Goal: Task Accomplishment & Management: Complete application form

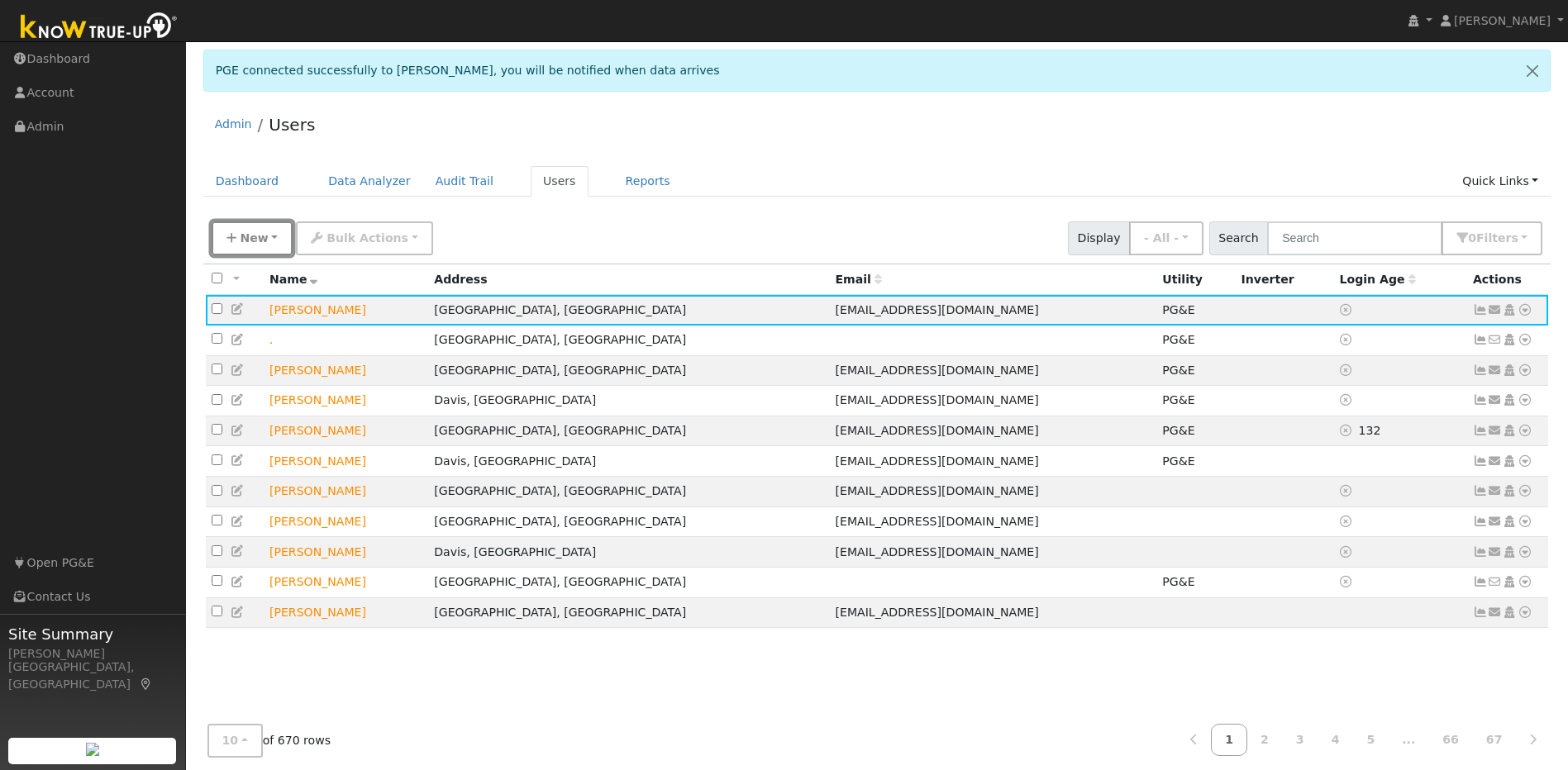
click at [258, 244] on span "New" at bounding box center [253, 238] width 28 height 14
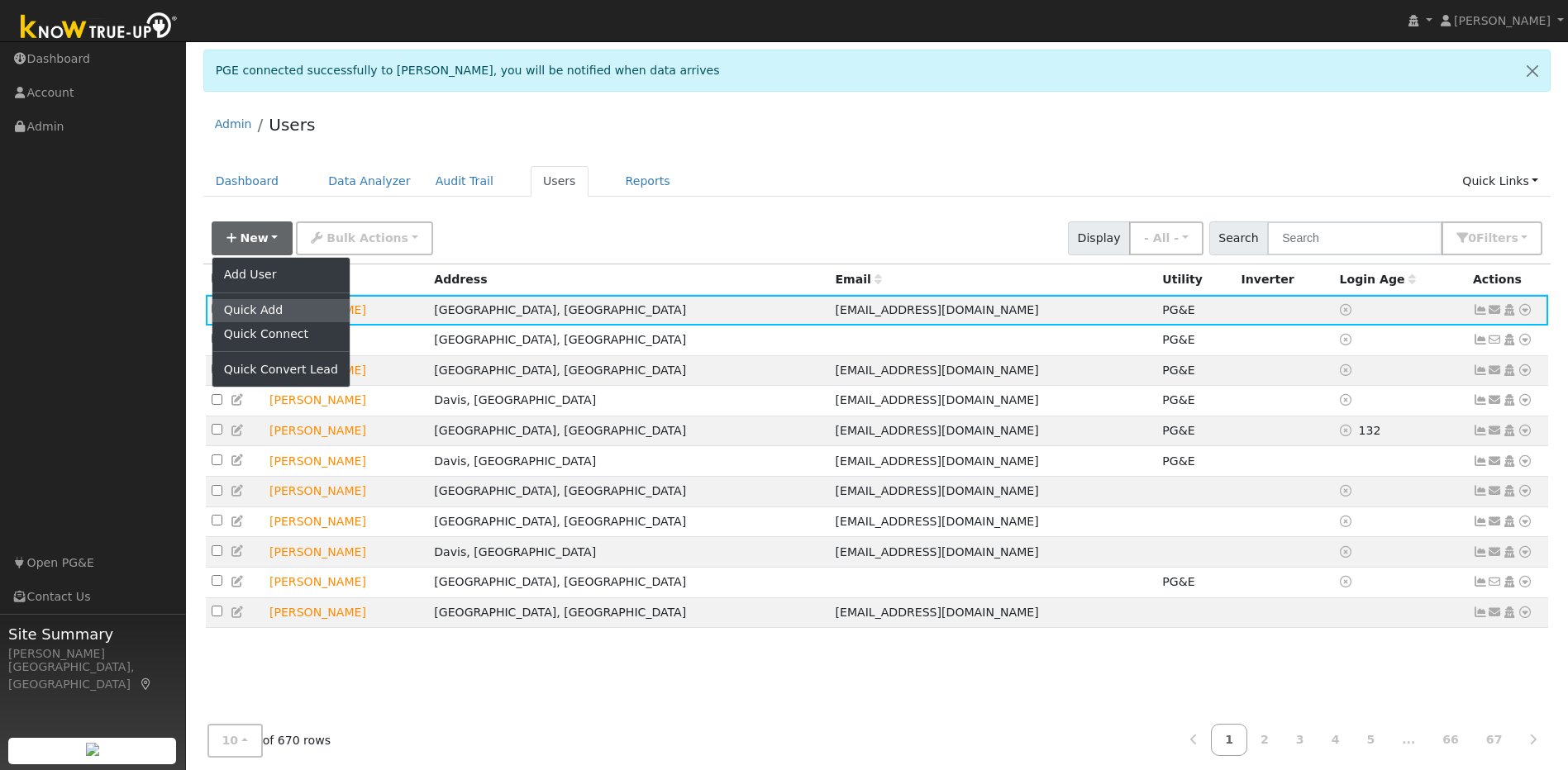
click at [265, 319] on link "Quick Add" at bounding box center [281, 310] width 137 height 23
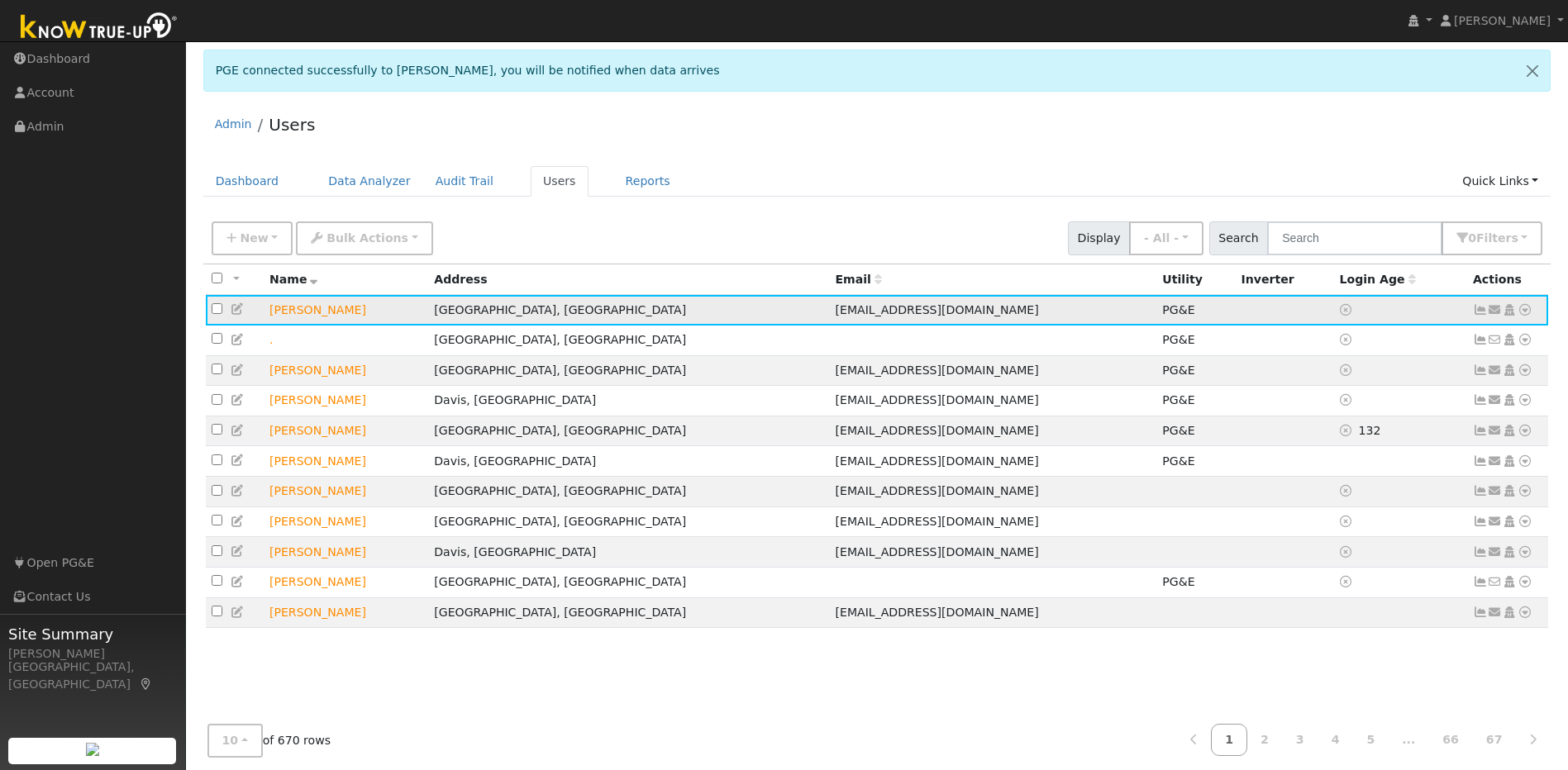
click at [823, 315] on icon at bounding box center [1524, 310] width 15 height 12
drag, startPoint x: 1355, startPoint y: 439, endPoint x: 1342, endPoint y: 425, distance: 19.1
click at [0, 0] on link "Solar" at bounding box center [0, 0] width 0 height 0
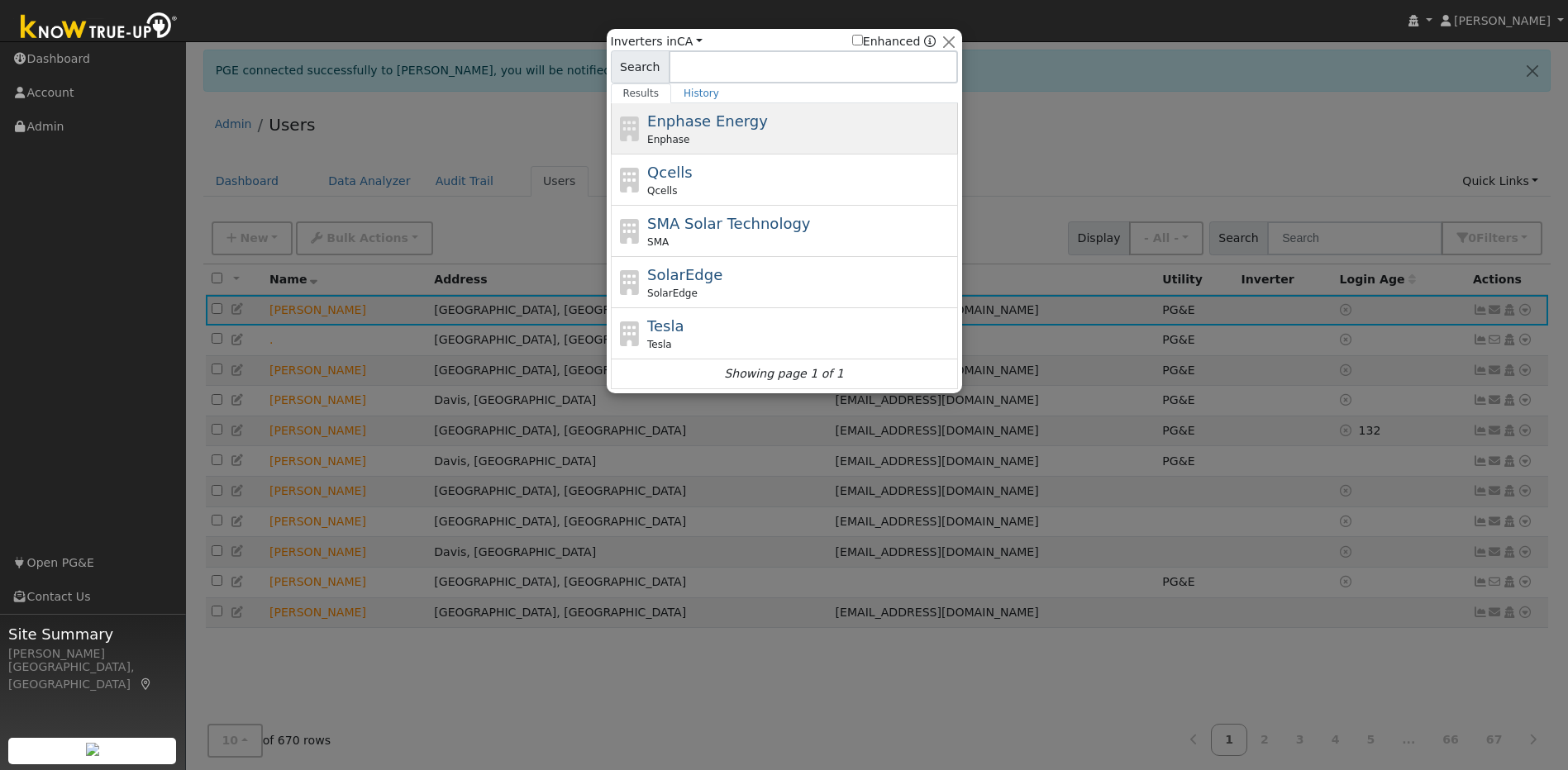
click at [718, 138] on div "Enphase" at bounding box center [799, 140] width 306 height 15
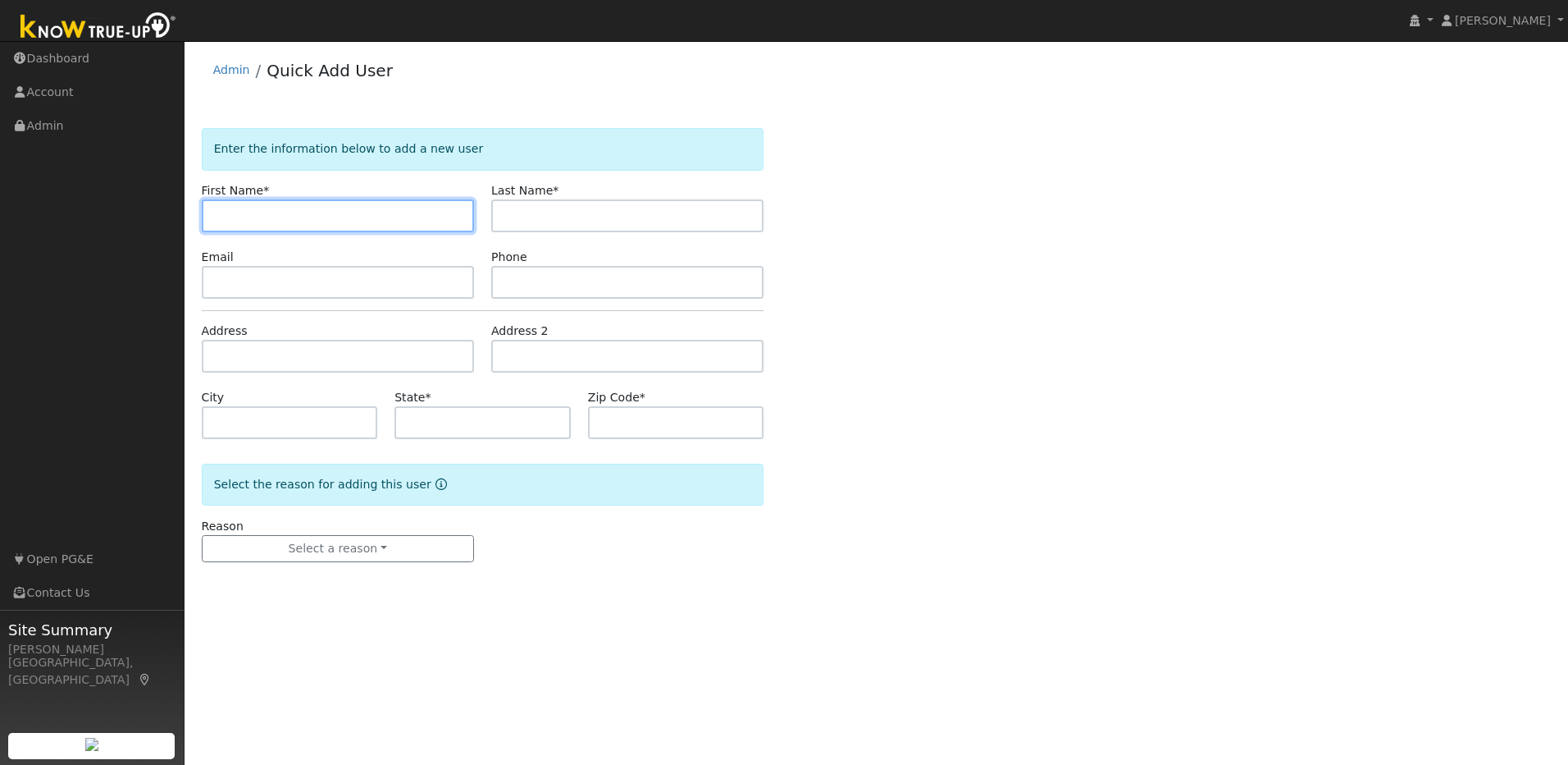
click at [313, 213] on input "text" at bounding box center [338, 216] width 272 height 32
type input "Kaja"
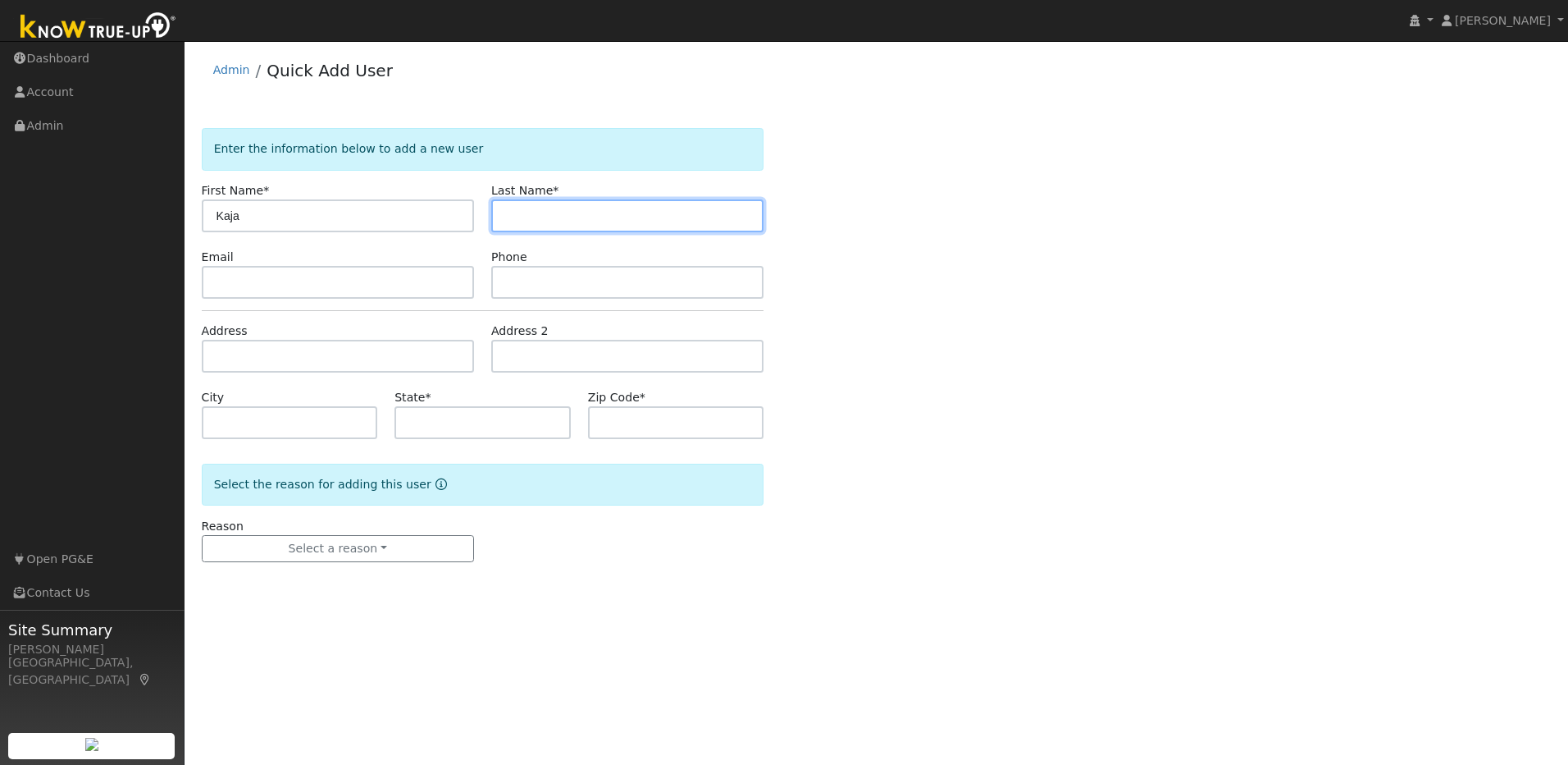
click at [559, 221] on input "text" at bounding box center [628, 216] width 272 height 32
type input "[PERSON_NAME]"
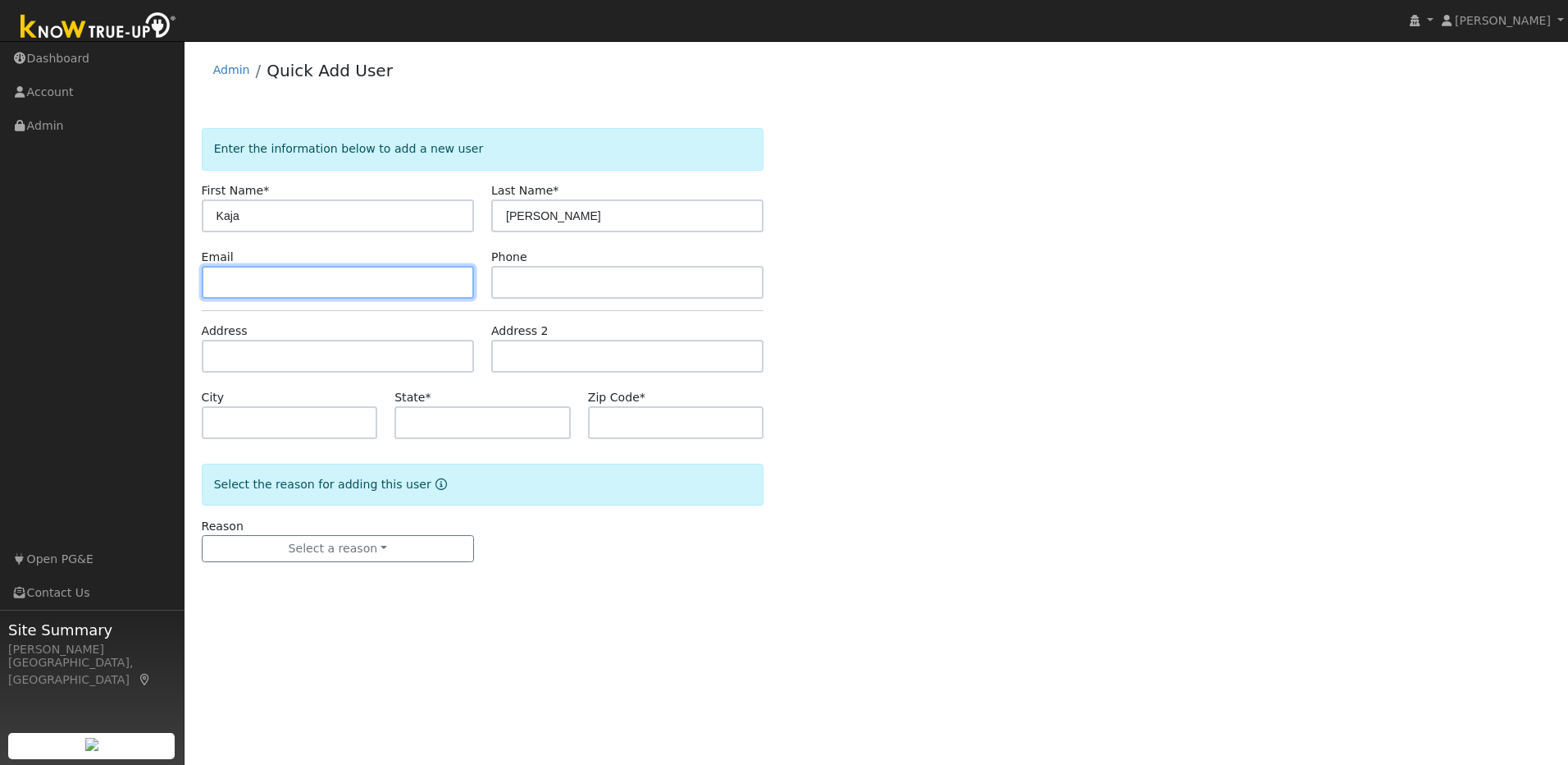
paste input "kaja.sikoraliu@gmail.com"
type input "kaja.sikoraliu@gmail.com"
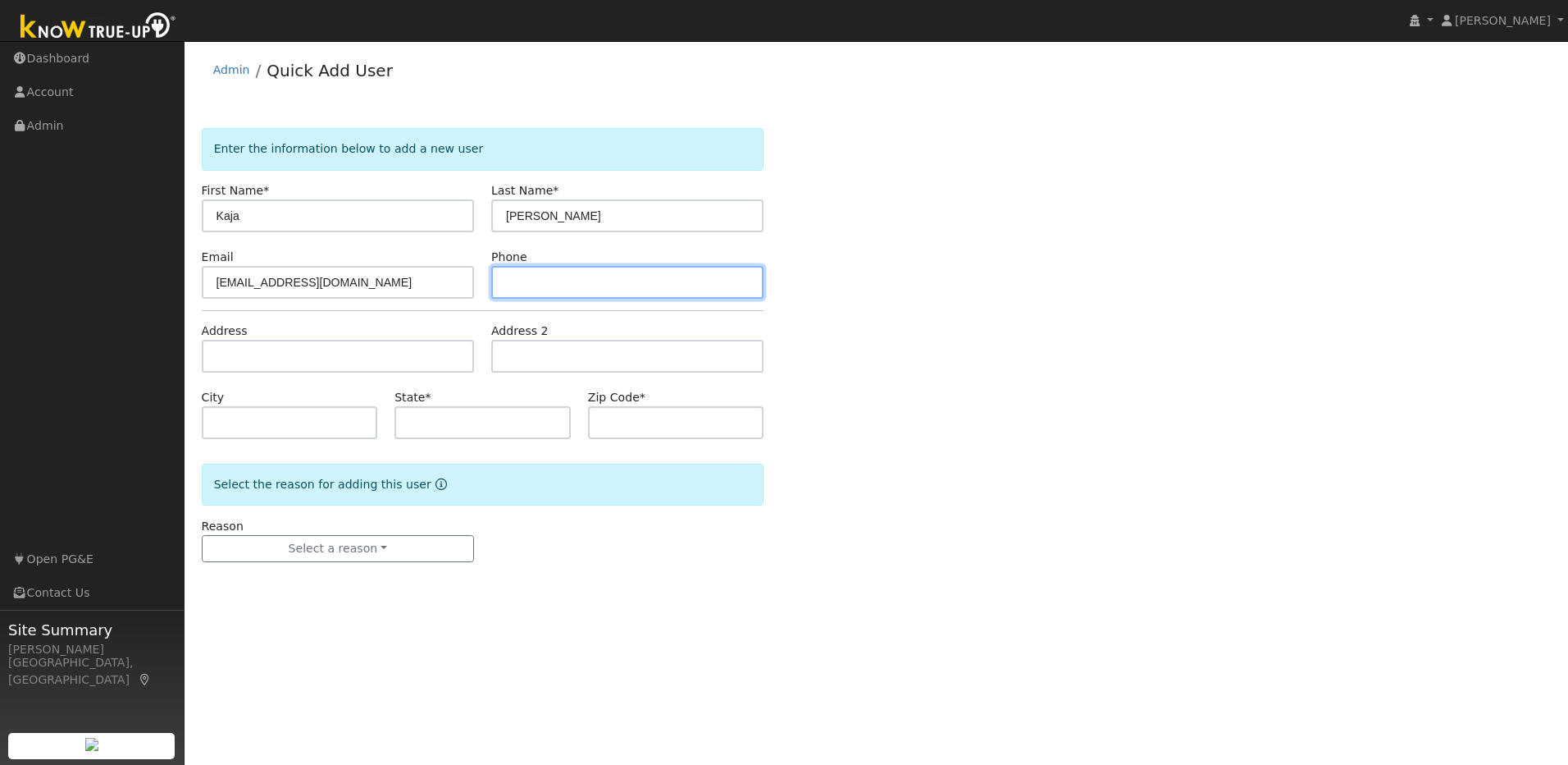
click at [569, 286] on input "text" at bounding box center [628, 282] width 272 height 32
paste input "415-910-0692"
type input "415-910-0692"
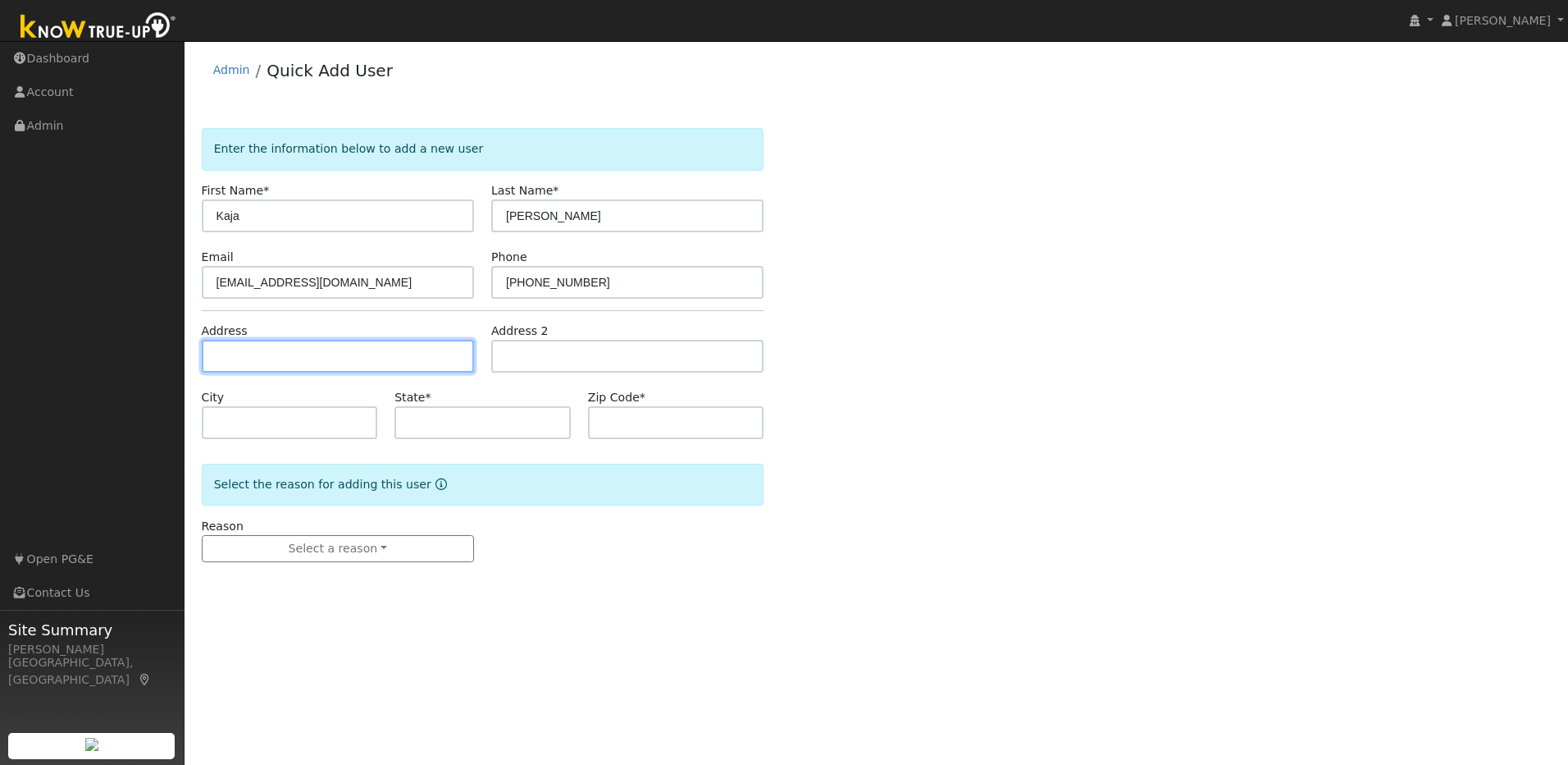
click at [349, 359] on input "text" at bounding box center [338, 356] width 272 height 32
paste input "3421 Strawberry Ct."
type input "3421 Strawberry Court"
type input "Tracy"
type input "CA"
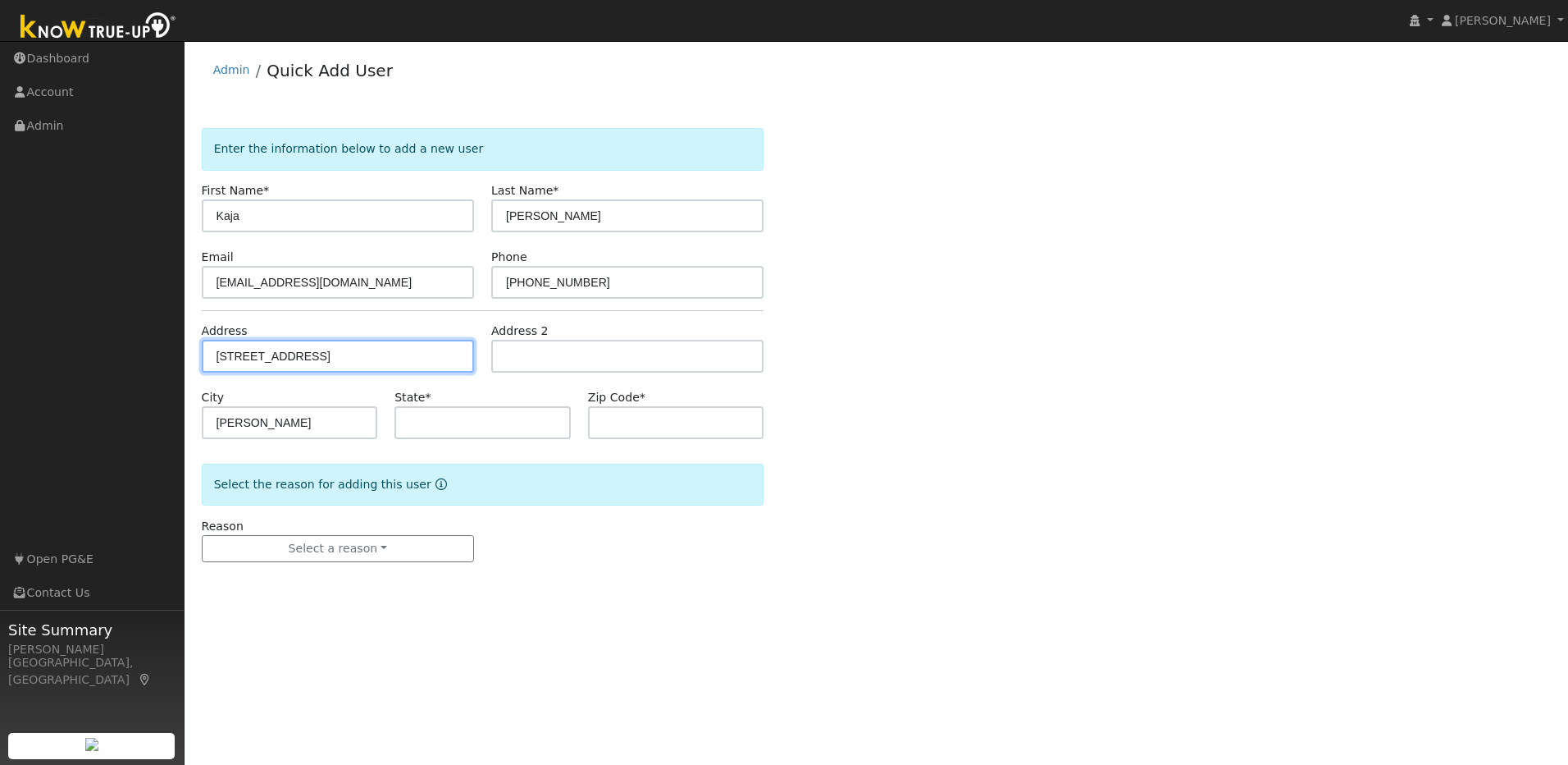
type input "95377"
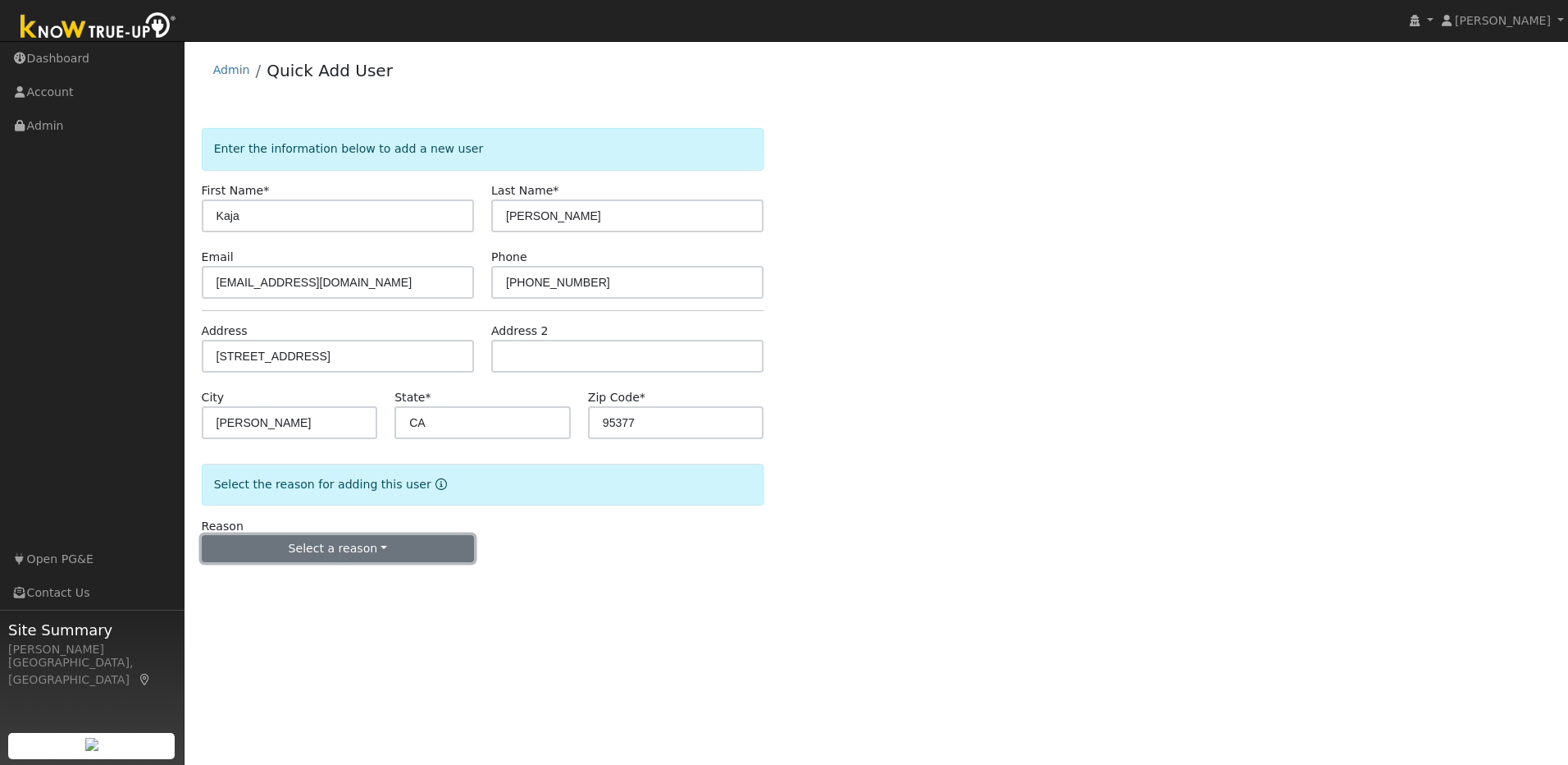
click at [410, 551] on button "Select a reason" at bounding box center [338, 548] width 272 height 28
click at [271, 576] on link "New lead" at bounding box center [293, 582] width 181 height 23
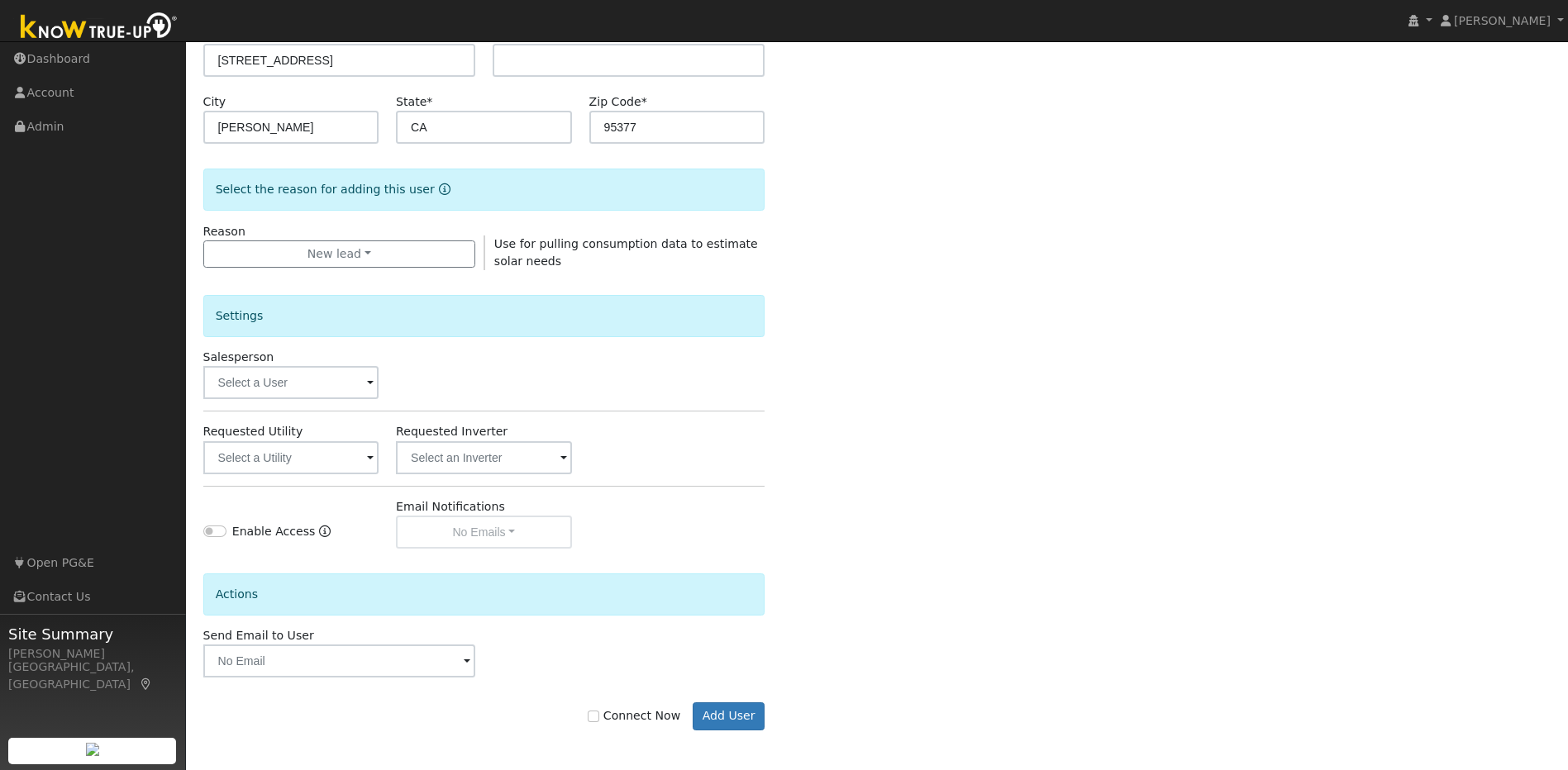
scroll to position [300, 0]
click at [759, 716] on button "Add User" at bounding box center [728, 714] width 72 height 28
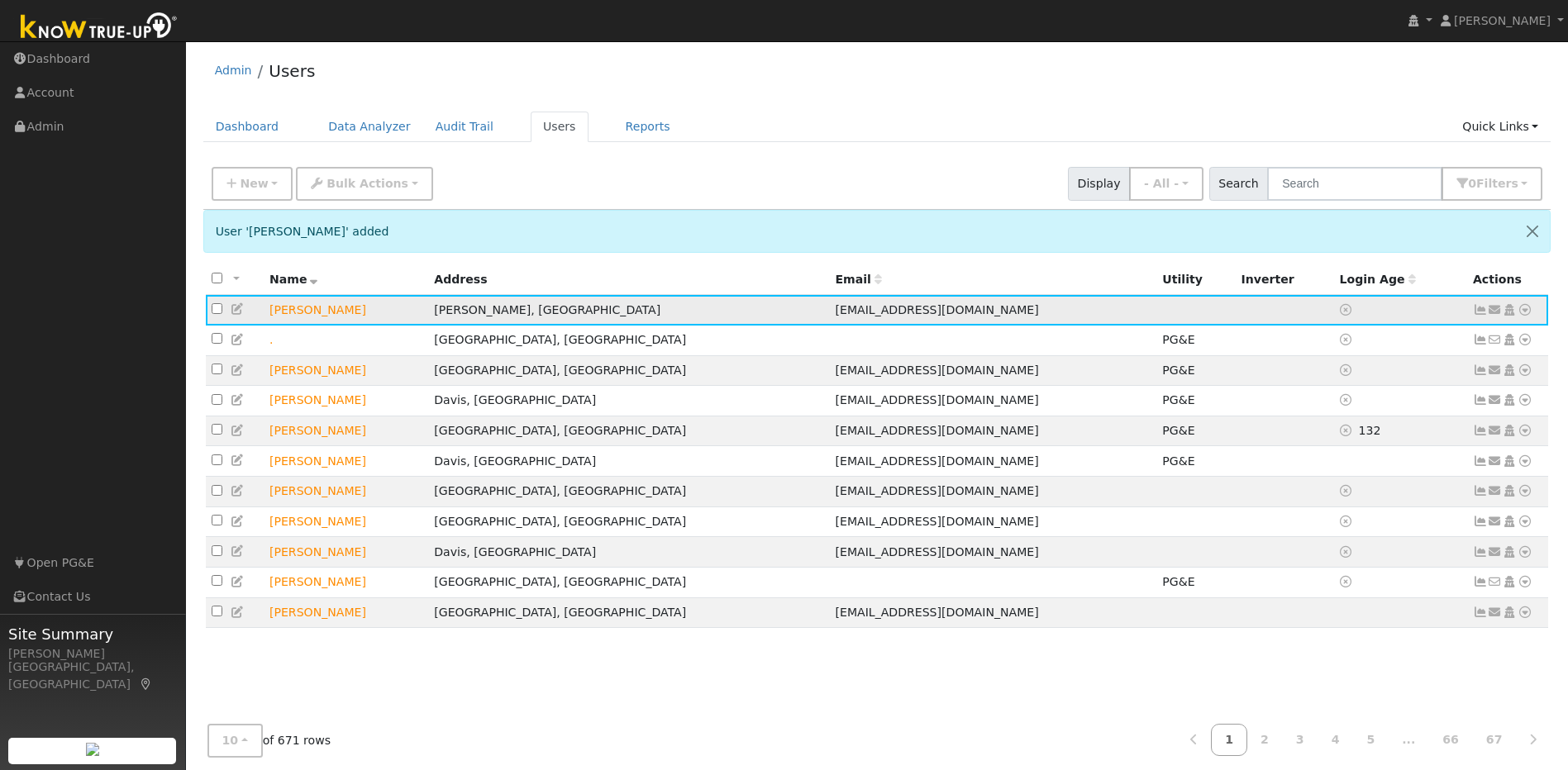
click at [1477, 312] on icon at bounding box center [1480, 310] width 15 height 12
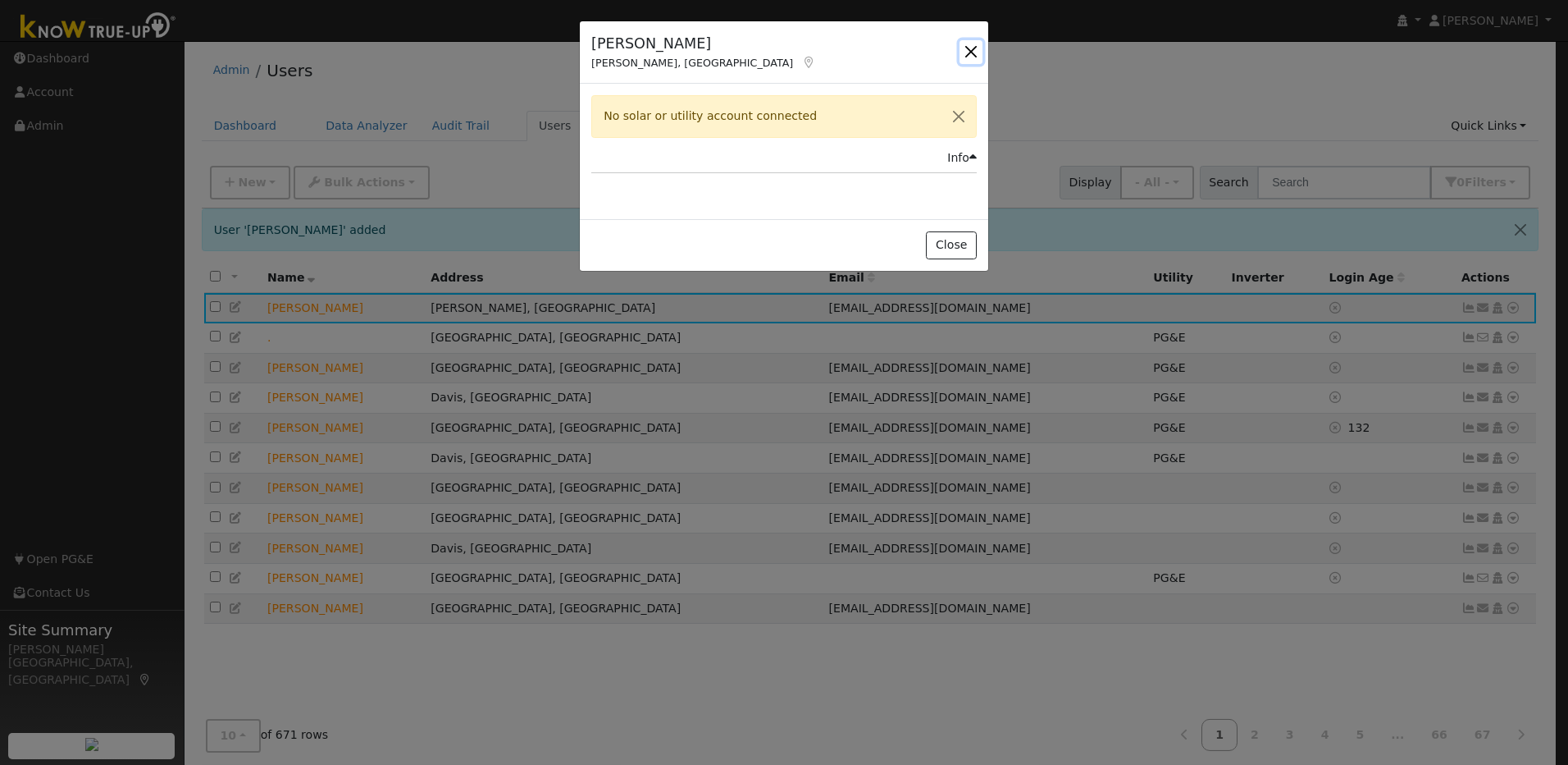
drag, startPoint x: 980, startPoint y: 50, endPoint x: 1019, endPoint y: 48, distance: 39.1
click at [989, 49] on div "Kaja Sikora Tracy, CA Default Account Default Account 3421 Strawberry Court, Tr…" at bounding box center [784, 382] width 1568 height 765
click at [977, 55] on button "button" at bounding box center [970, 51] width 23 height 23
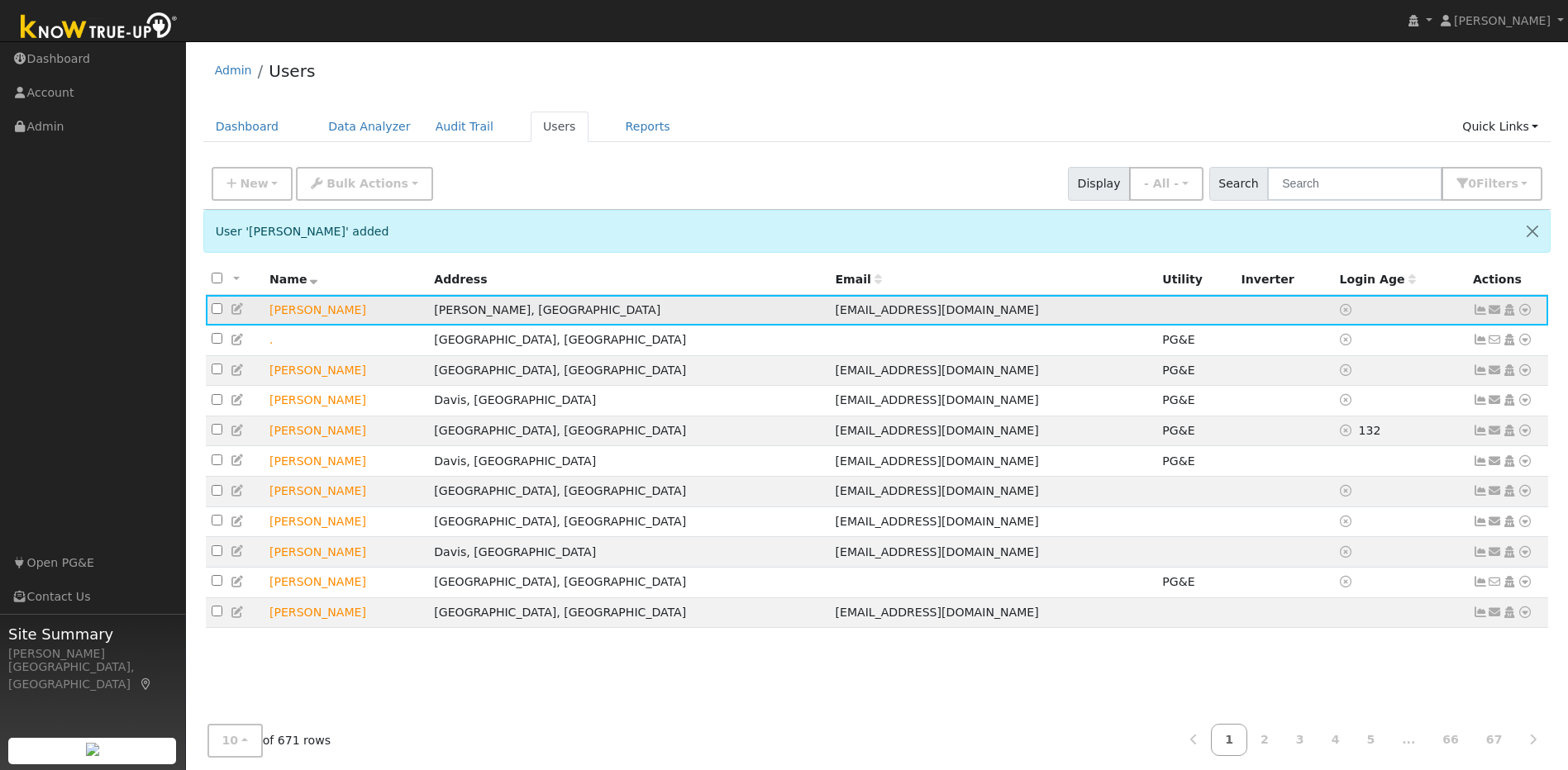
click at [1526, 313] on icon at bounding box center [1524, 310] width 15 height 12
click at [1372, 443] on link "Utility" at bounding box center [1353, 434] width 114 height 23
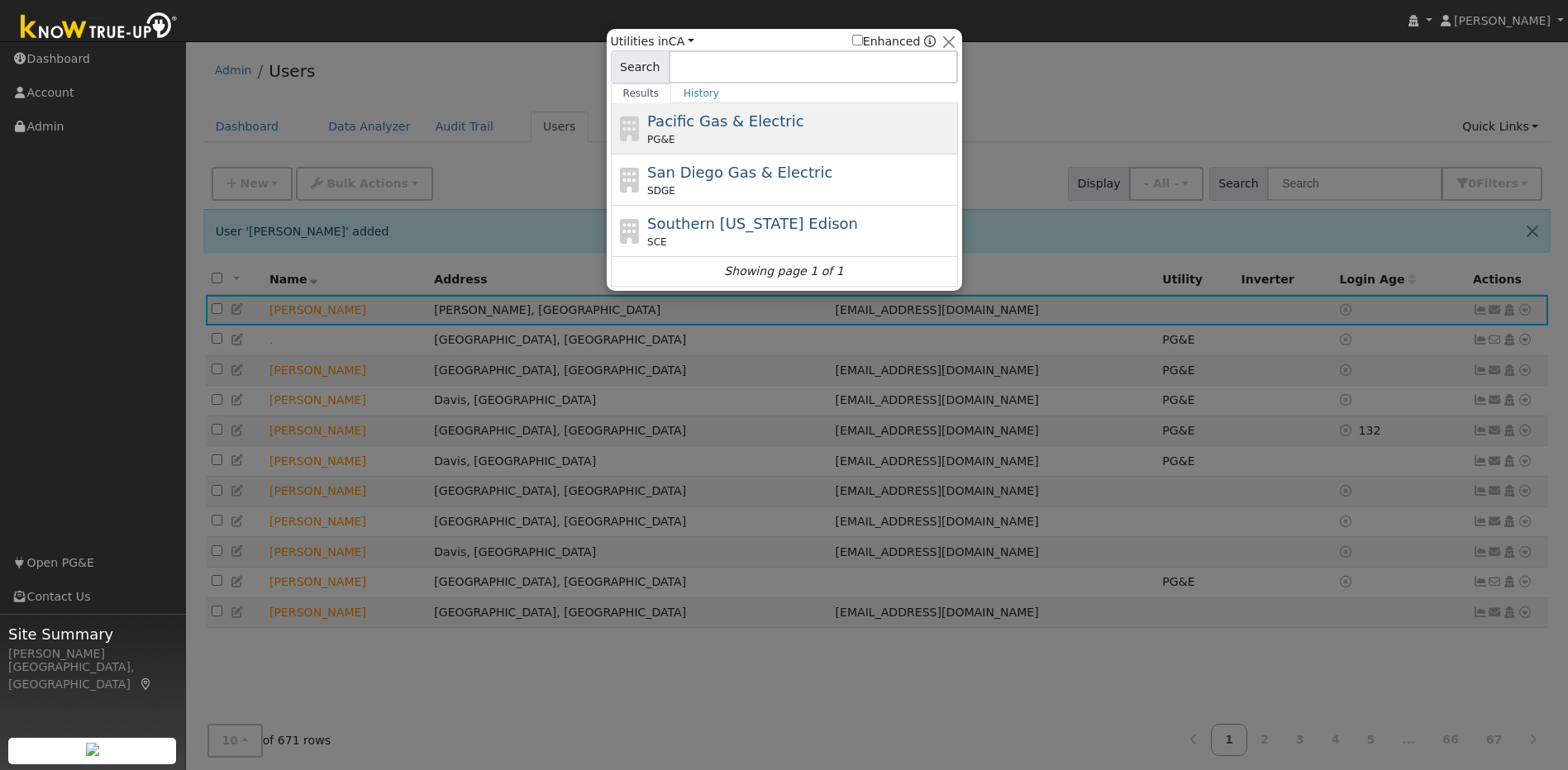
click at [709, 138] on div "PG&E" at bounding box center [799, 140] width 306 height 15
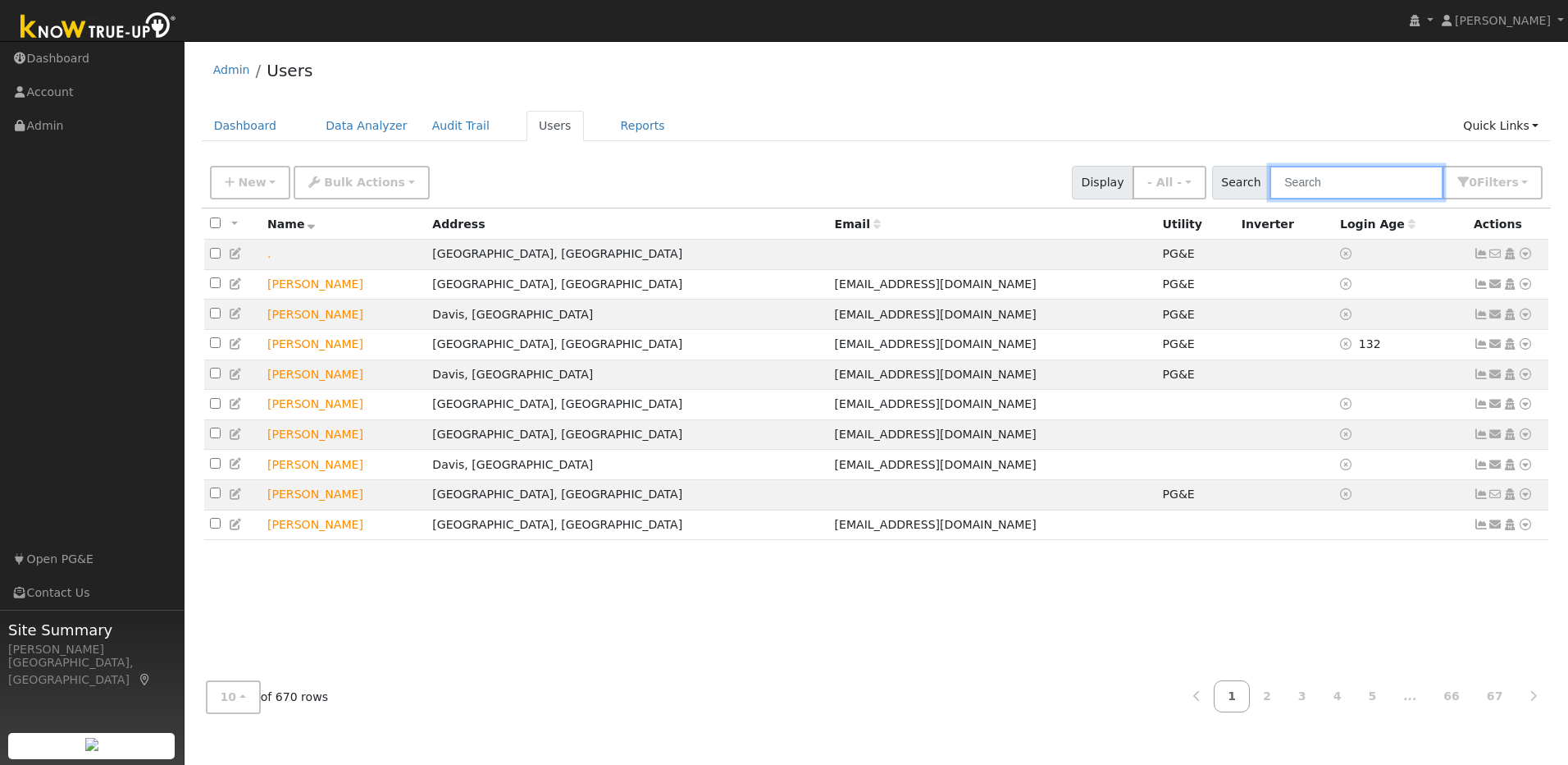
click at [1359, 189] on input "text" at bounding box center [1356, 182] width 174 height 33
click at [1379, 187] on input "text" at bounding box center [1356, 182] width 174 height 33
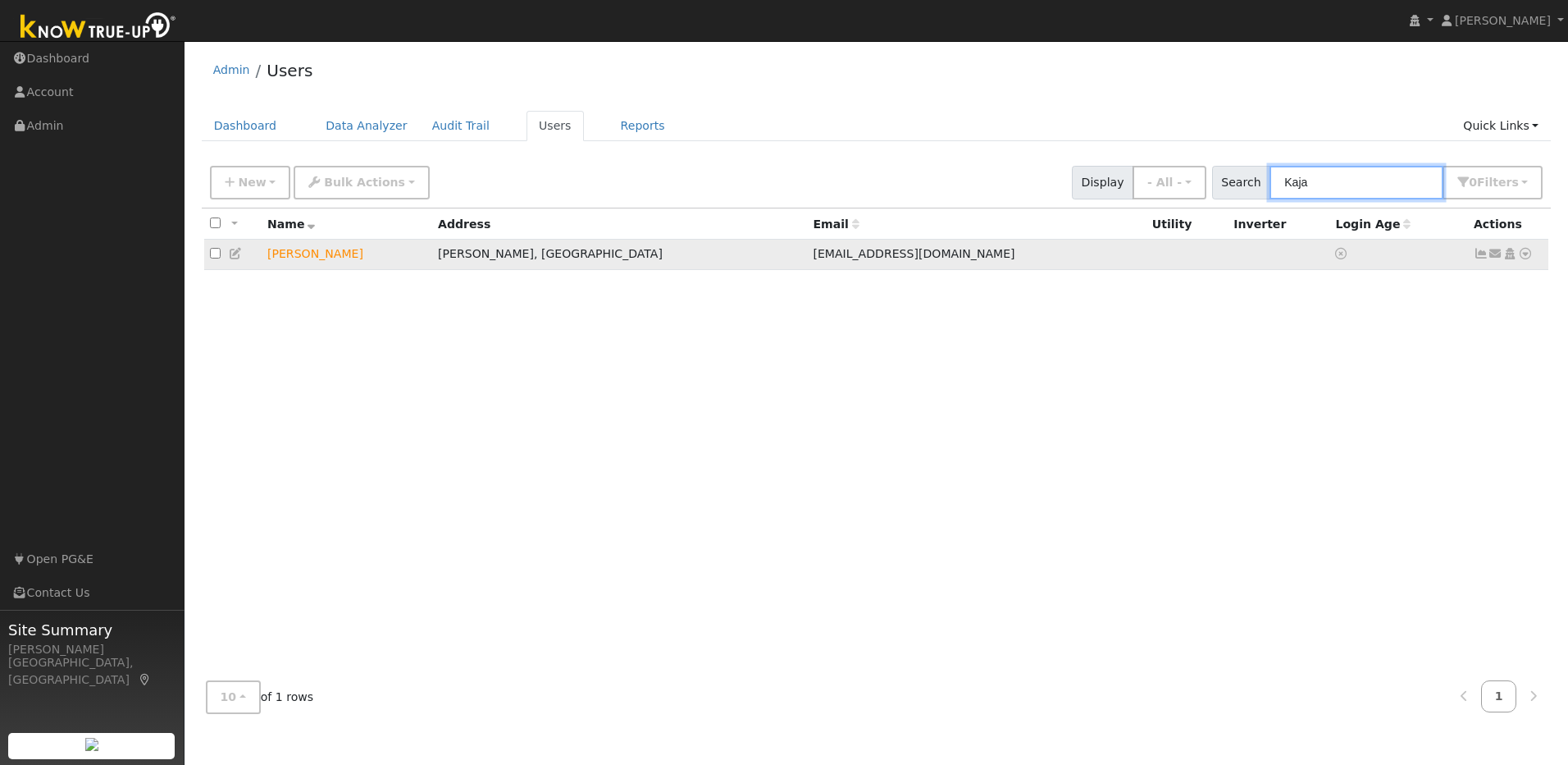
type input "Kaja"
click at [1522, 259] on icon at bounding box center [1526, 253] width 14 height 12
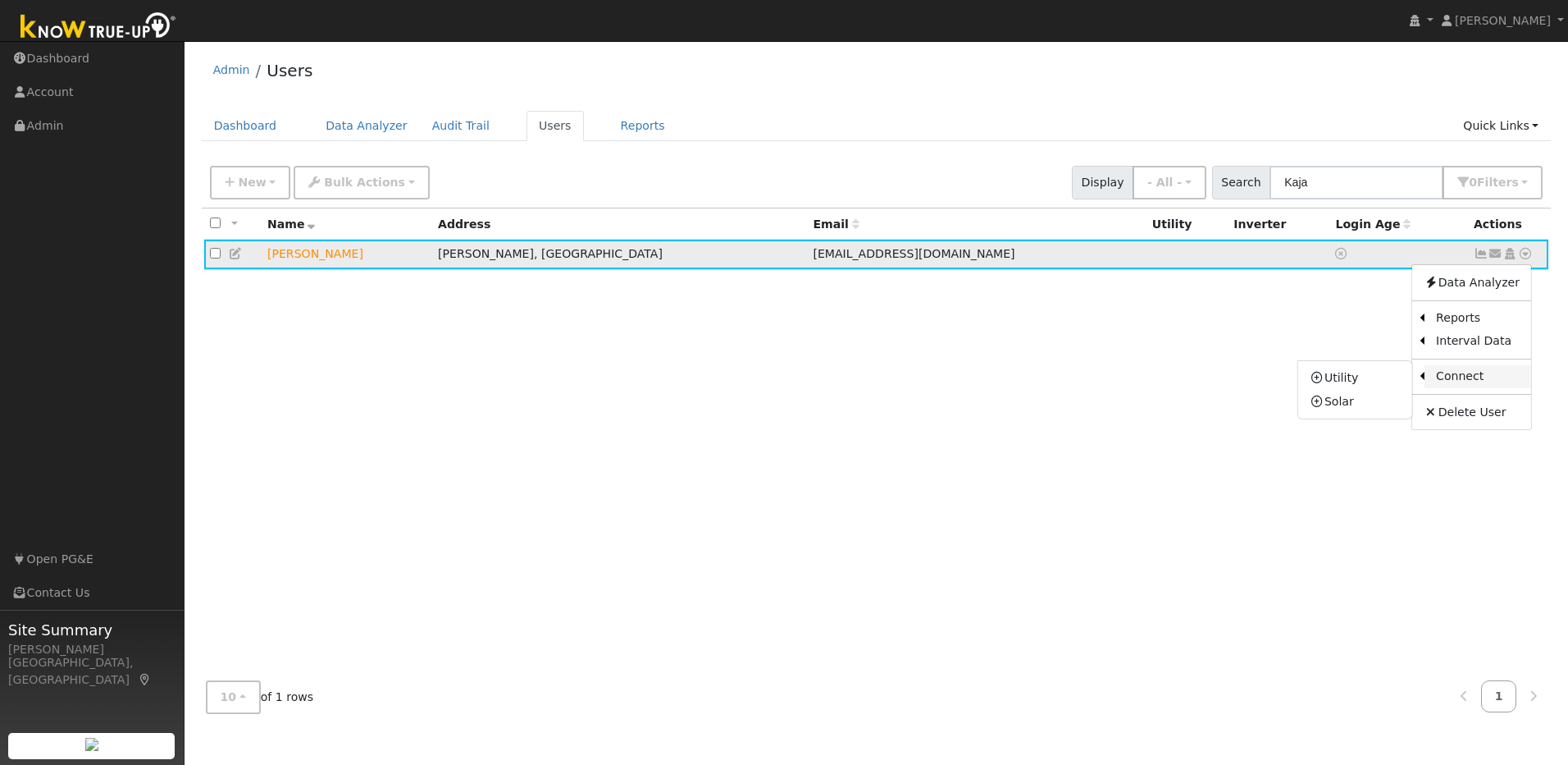
click at [1459, 377] on link "Connect" at bounding box center [1478, 376] width 106 height 23
click at [1524, 259] on icon at bounding box center [1526, 253] width 14 height 12
click at [1370, 381] on link "Utility" at bounding box center [1355, 378] width 114 height 23
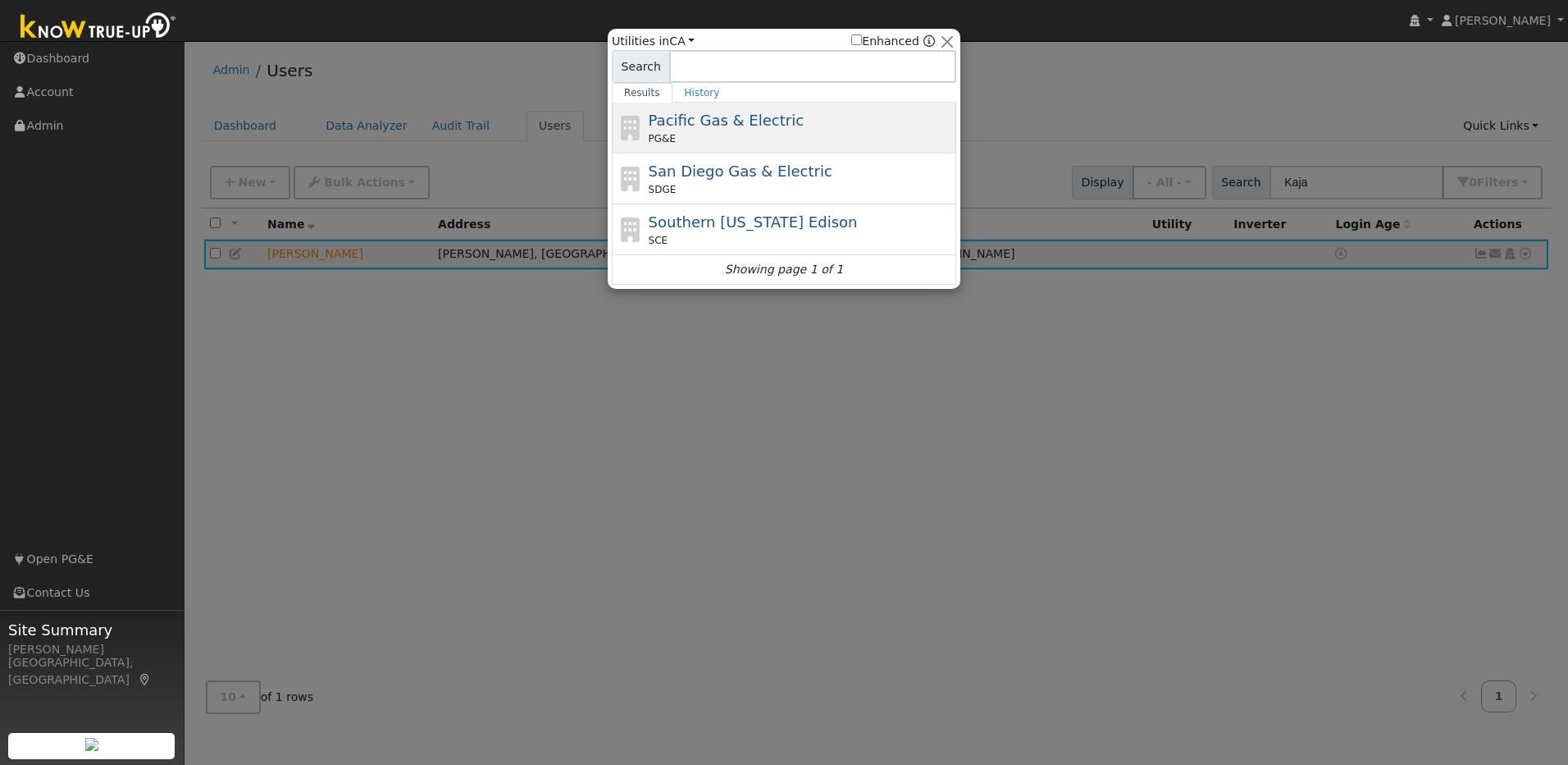
click at [691, 131] on div "Pacific Gas & Electric PG&E" at bounding box center [801, 127] width 304 height 37
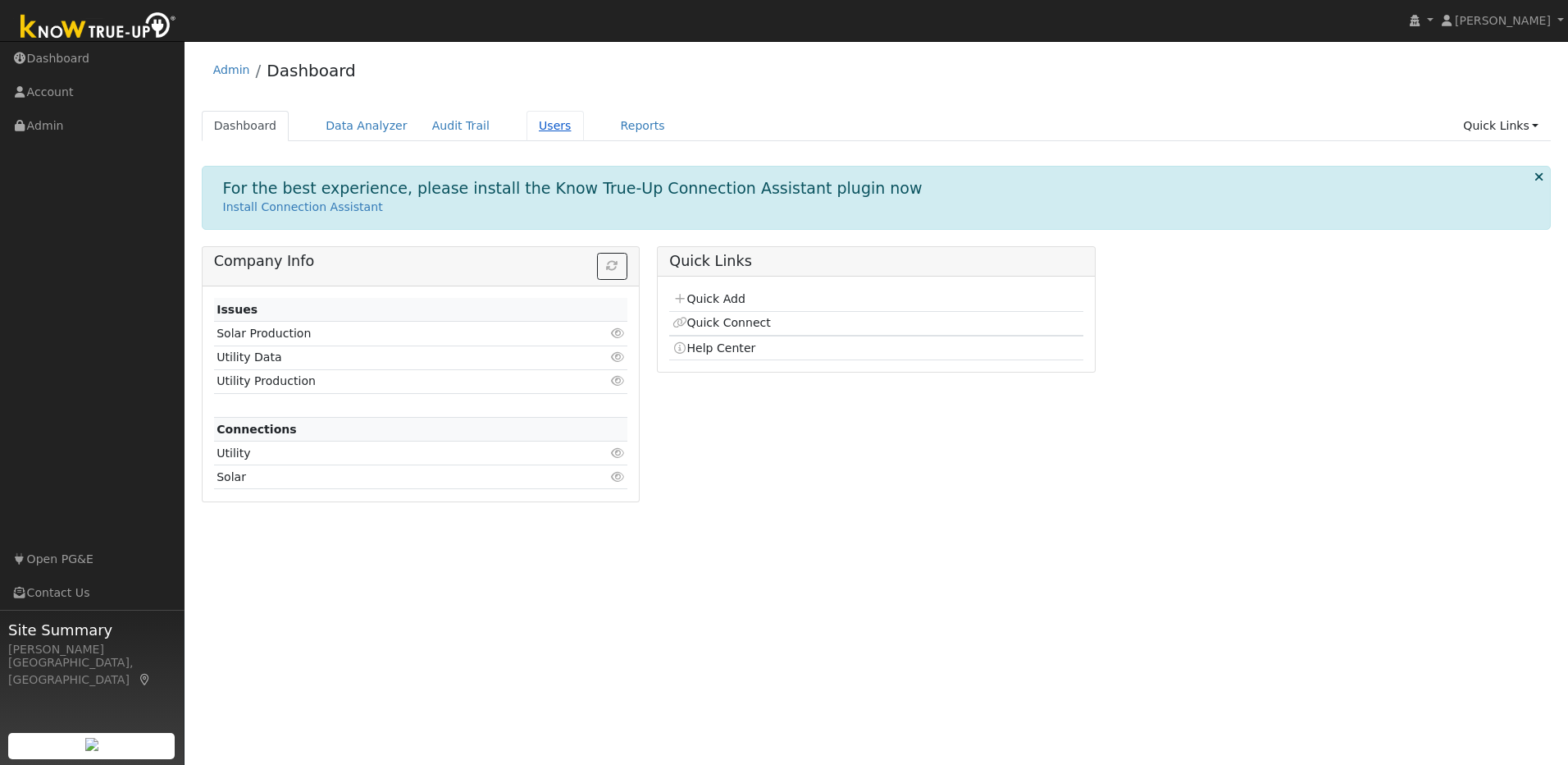
click at [527, 131] on link "Users" at bounding box center [555, 126] width 58 height 31
click at [548, 130] on link "Users" at bounding box center [555, 126] width 58 height 31
click at [531, 135] on link "Users" at bounding box center [555, 126] width 58 height 31
click at [531, 131] on link "Users" at bounding box center [555, 126] width 58 height 31
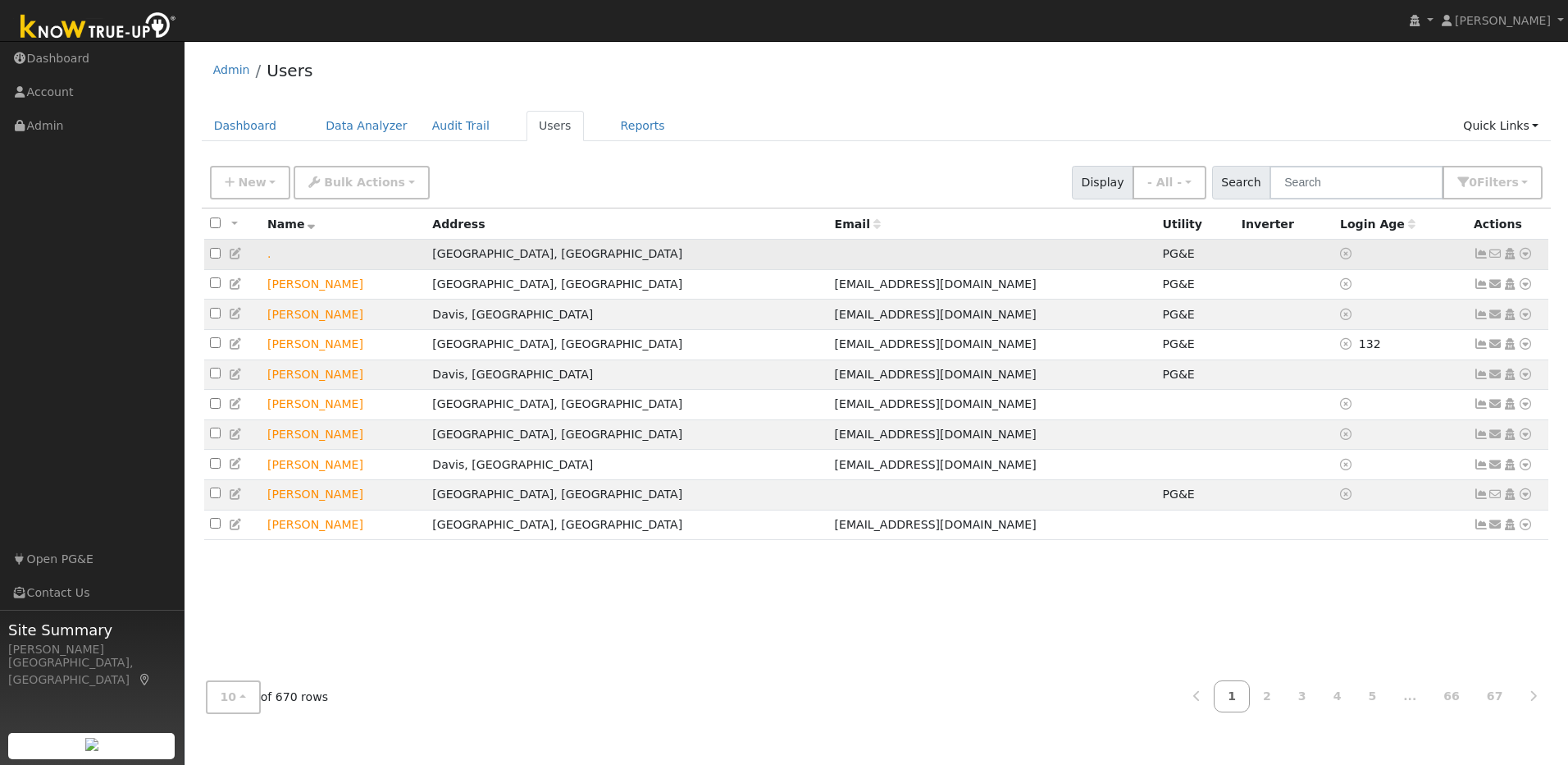
click at [1525, 258] on icon at bounding box center [1526, 253] width 14 height 12
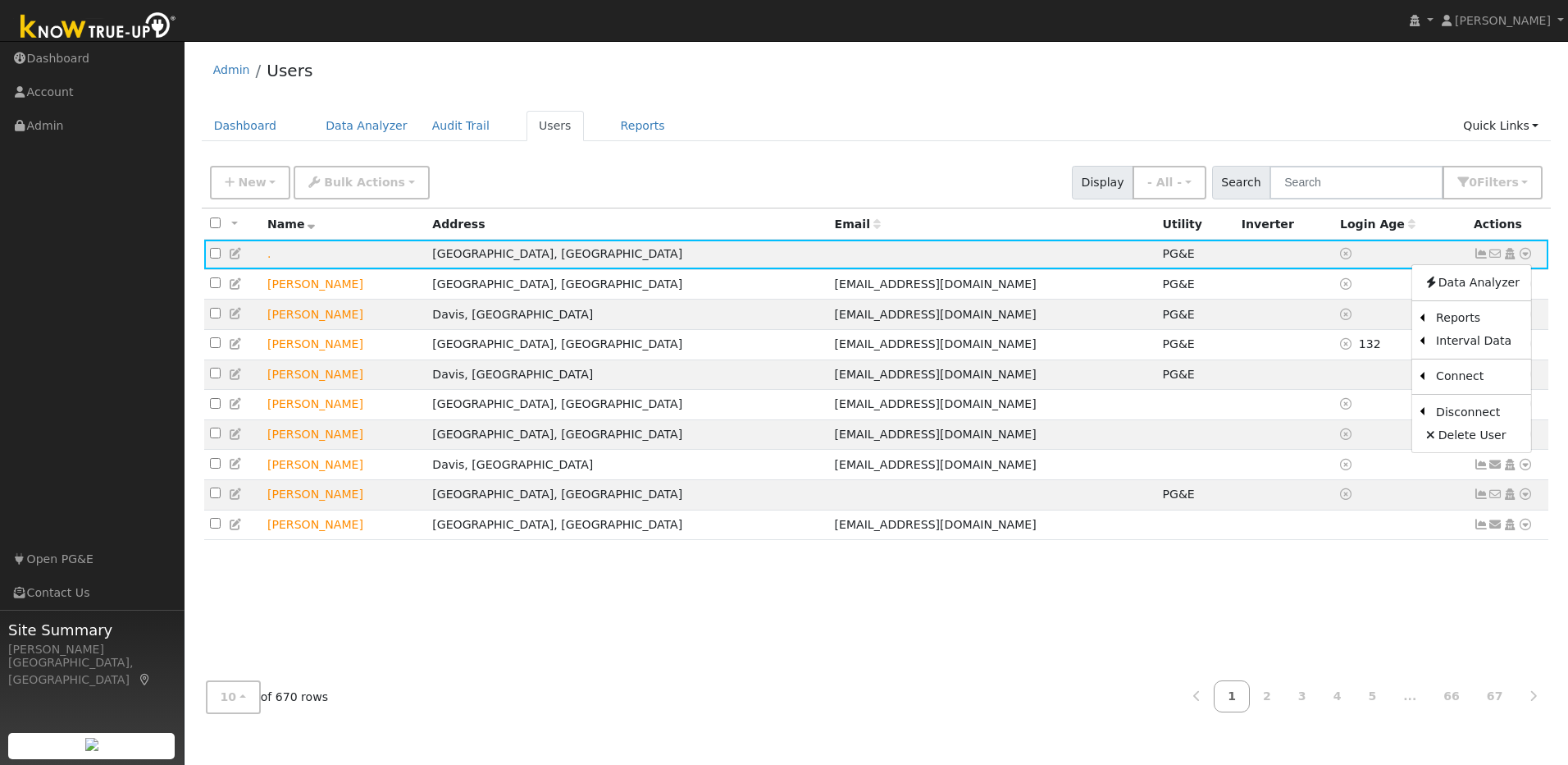
click at [928, 179] on div "New Add User Quick Add Quick Connect Quick Convert Lead Bulk Actions Send Email…" at bounding box center [876, 180] width 1339 height 40
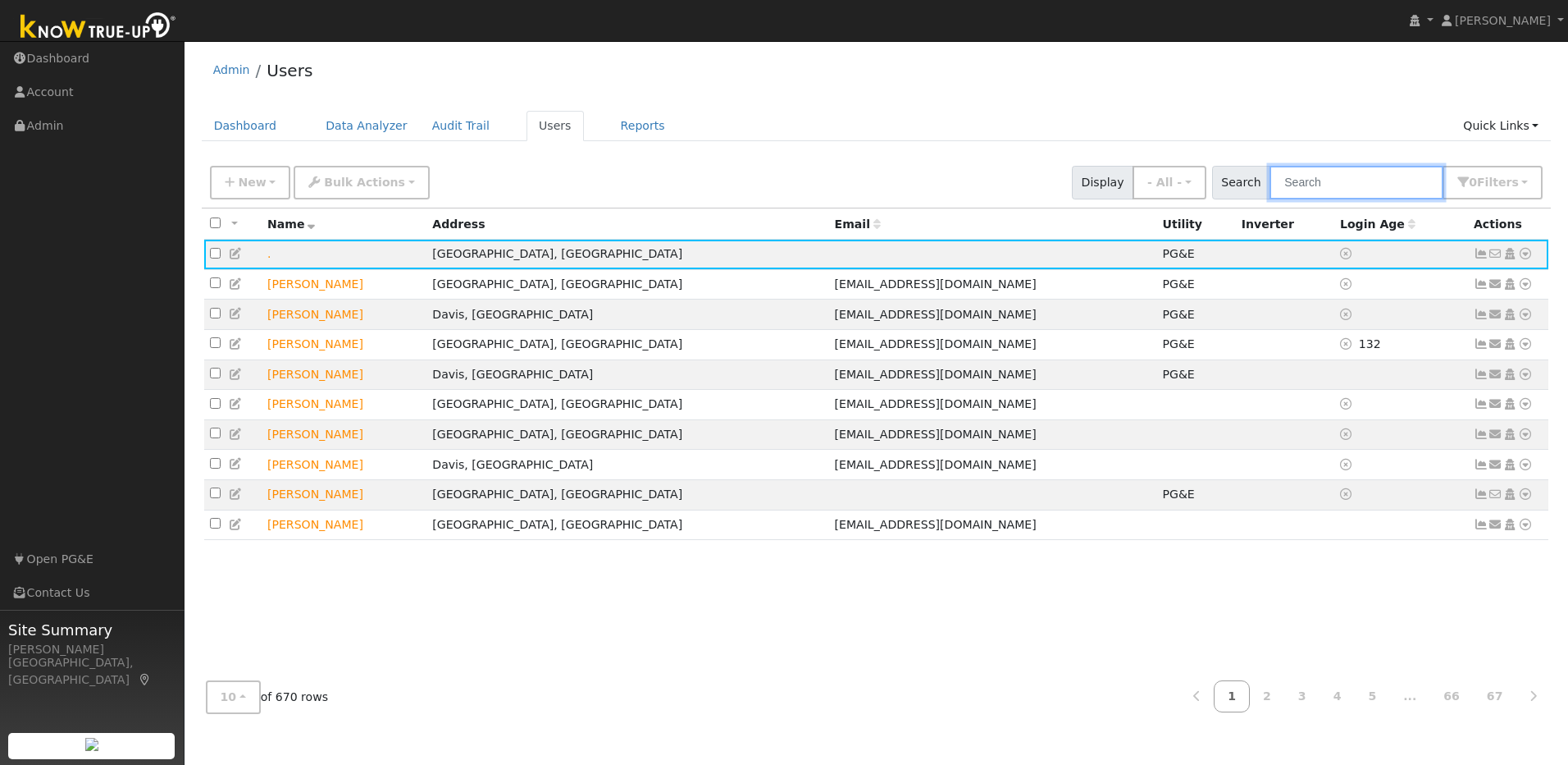
click at [1343, 191] on input "text" at bounding box center [1356, 182] width 174 height 33
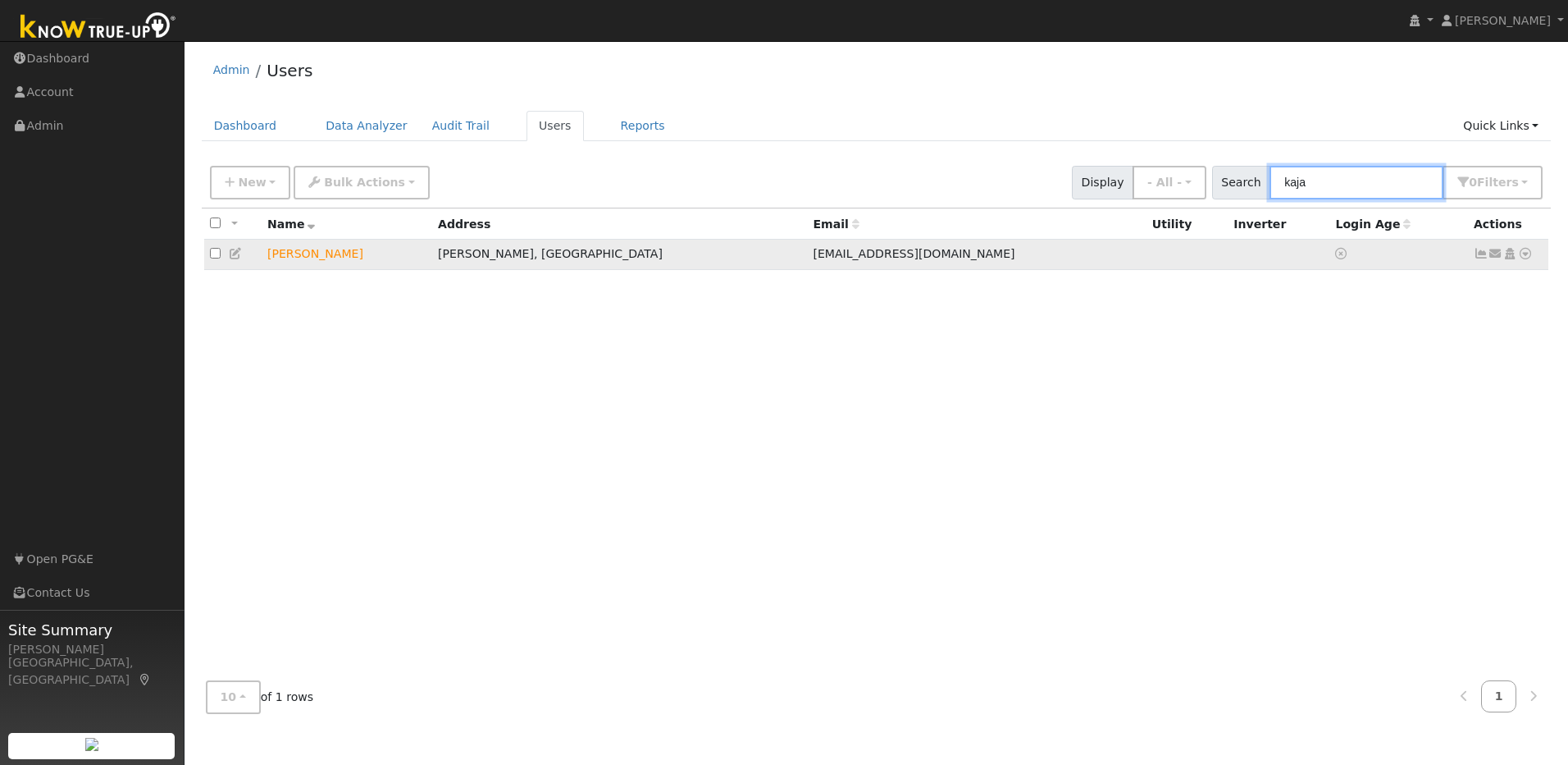
type input "kaja"
click at [1525, 259] on icon at bounding box center [1526, 253] width 14 height 12
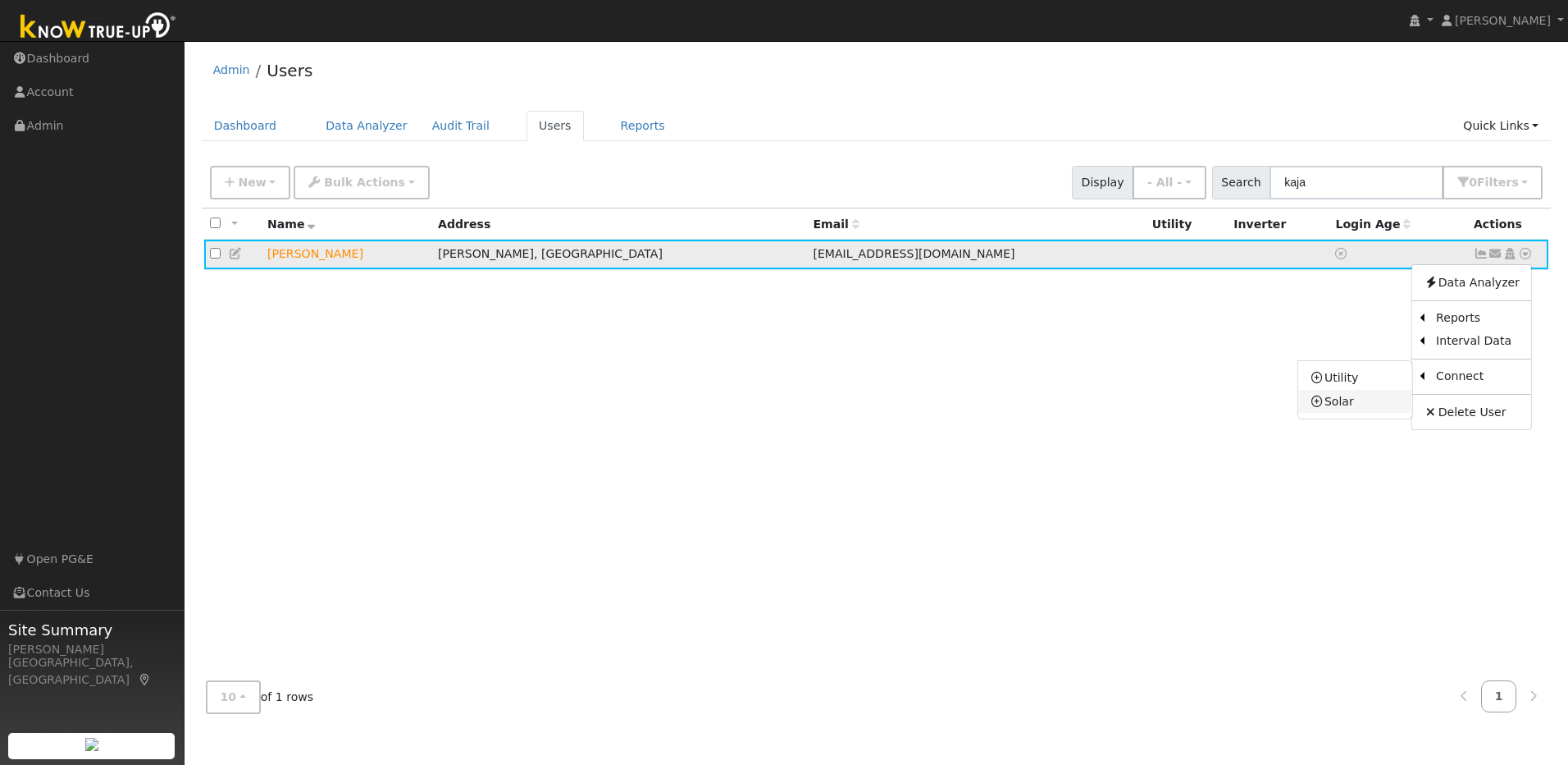
click at [1353, 392] on link "Solar" at bounding box center [1355, 401] width 114 height 23
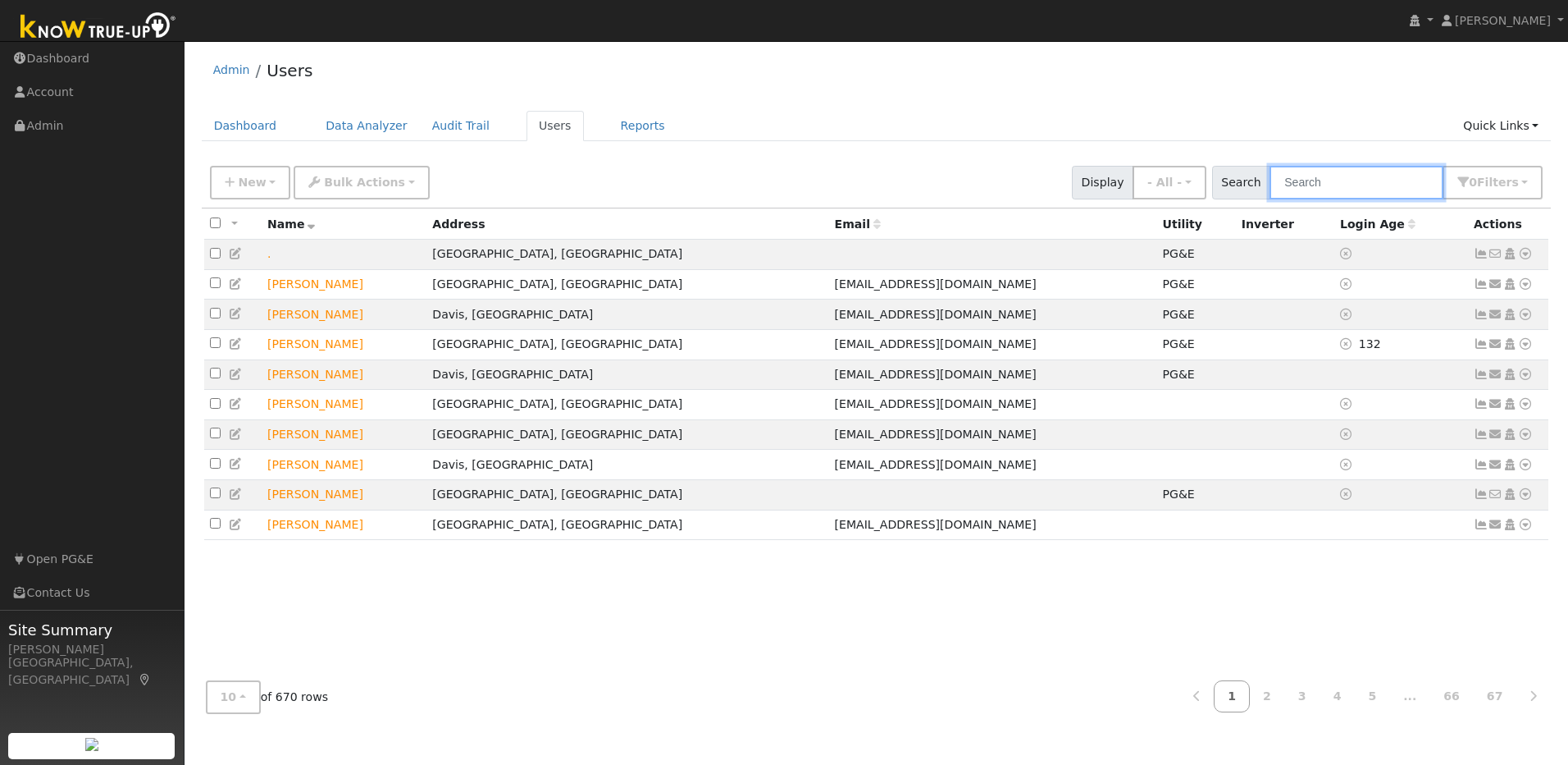
click at [1399, 187] on input "text" at bounding box center [1356, 182] width 174 height 33
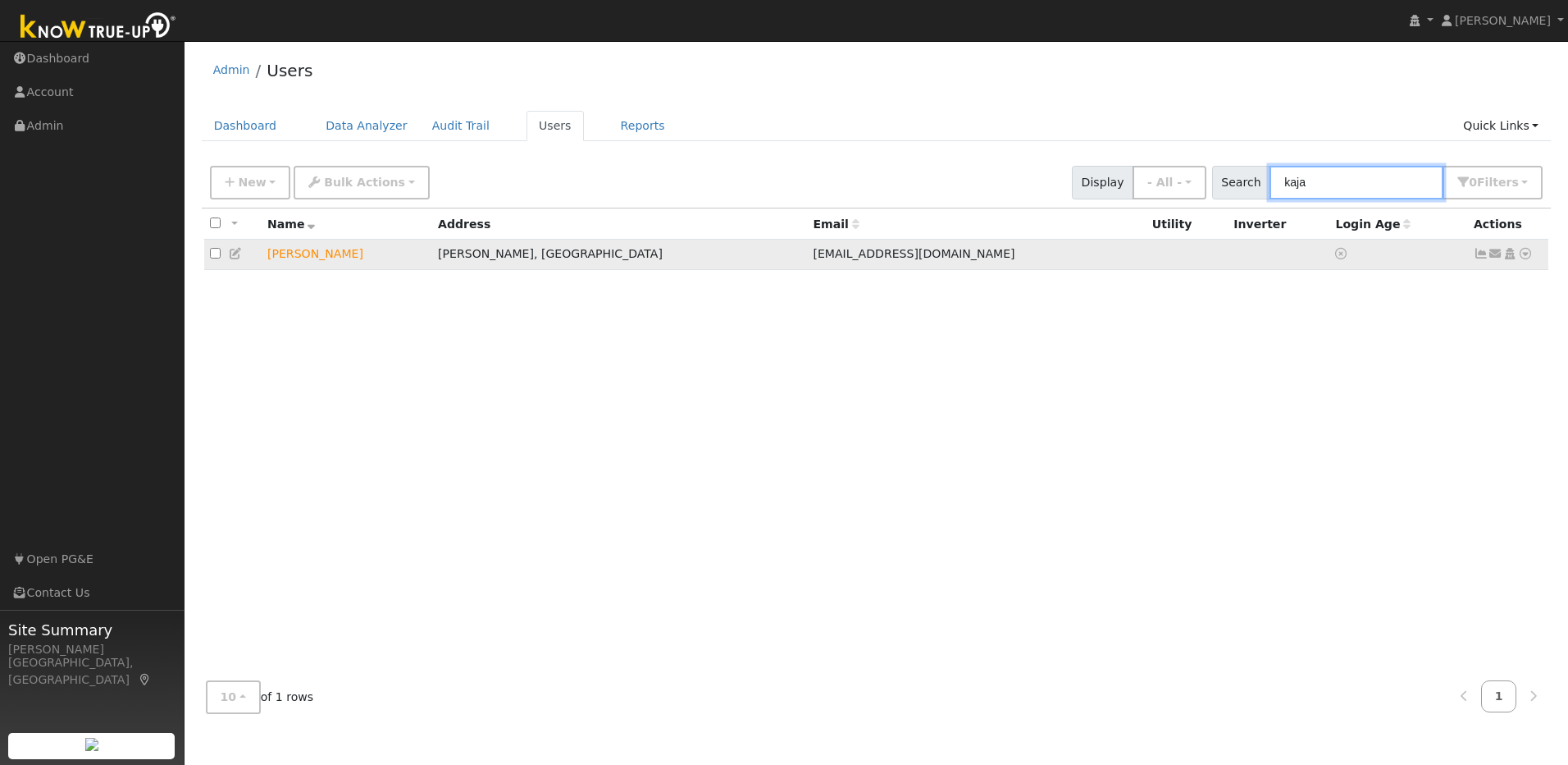
type input "kaja"
click at [1528, 259] on icon at bounding box center [1526, 253] width 14 height 12
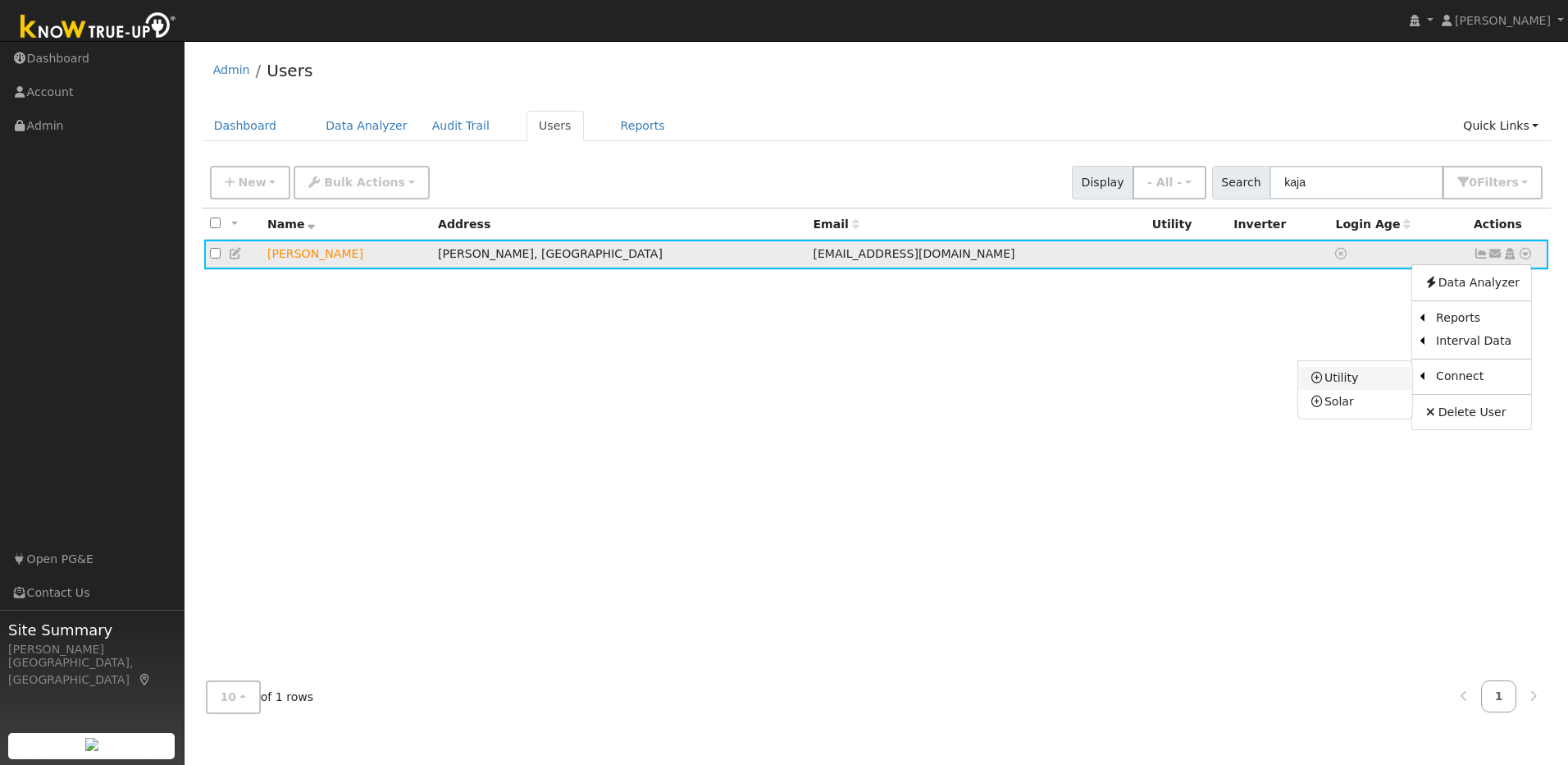
click at [1342, 375] on link "Utility" at bounding box center [1355, 378] width 114 height 23
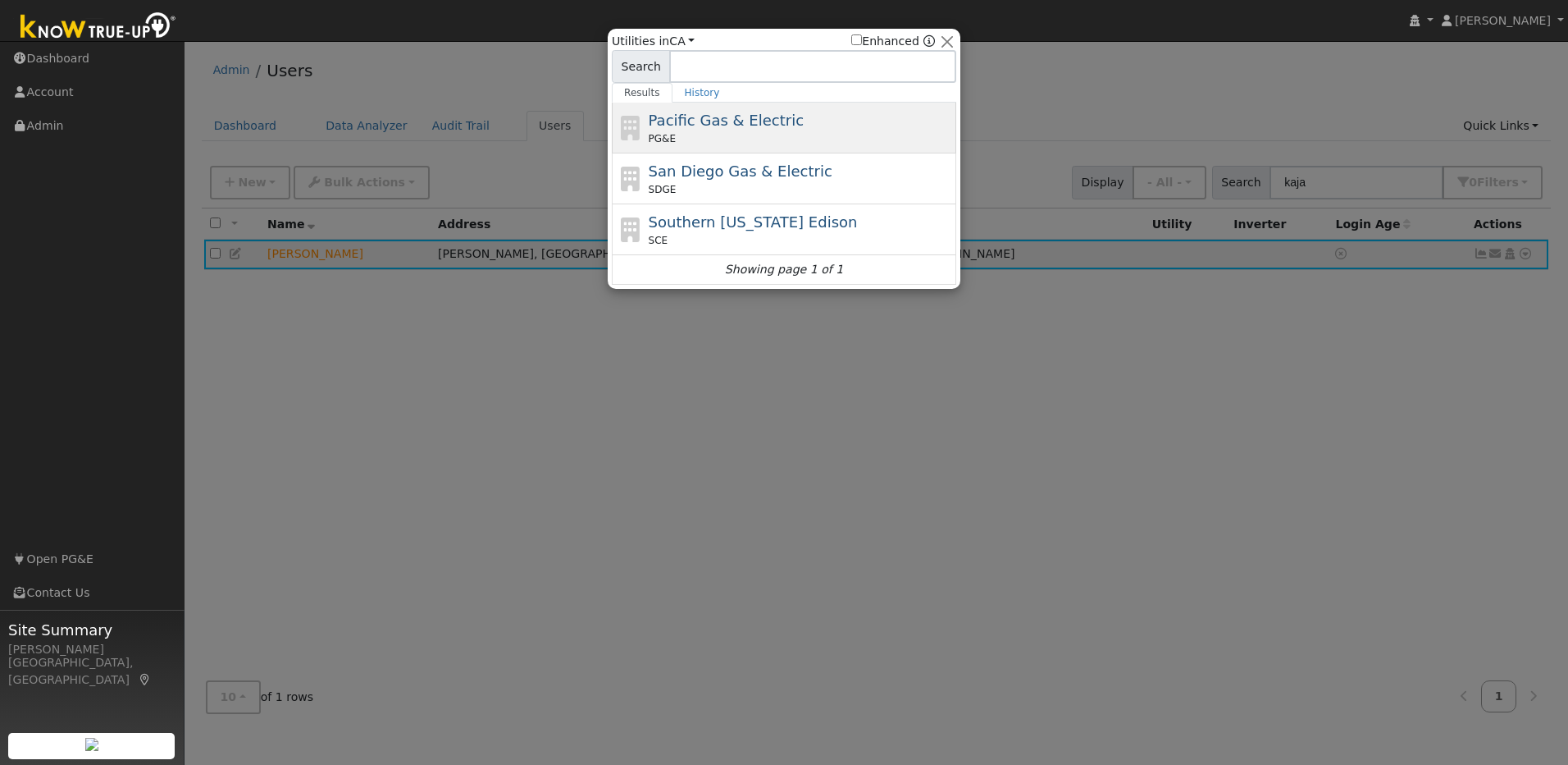
click at [749, 128] on span "Pacific Gas & Electric" at bounding box center [727, 120] width 155 height 17
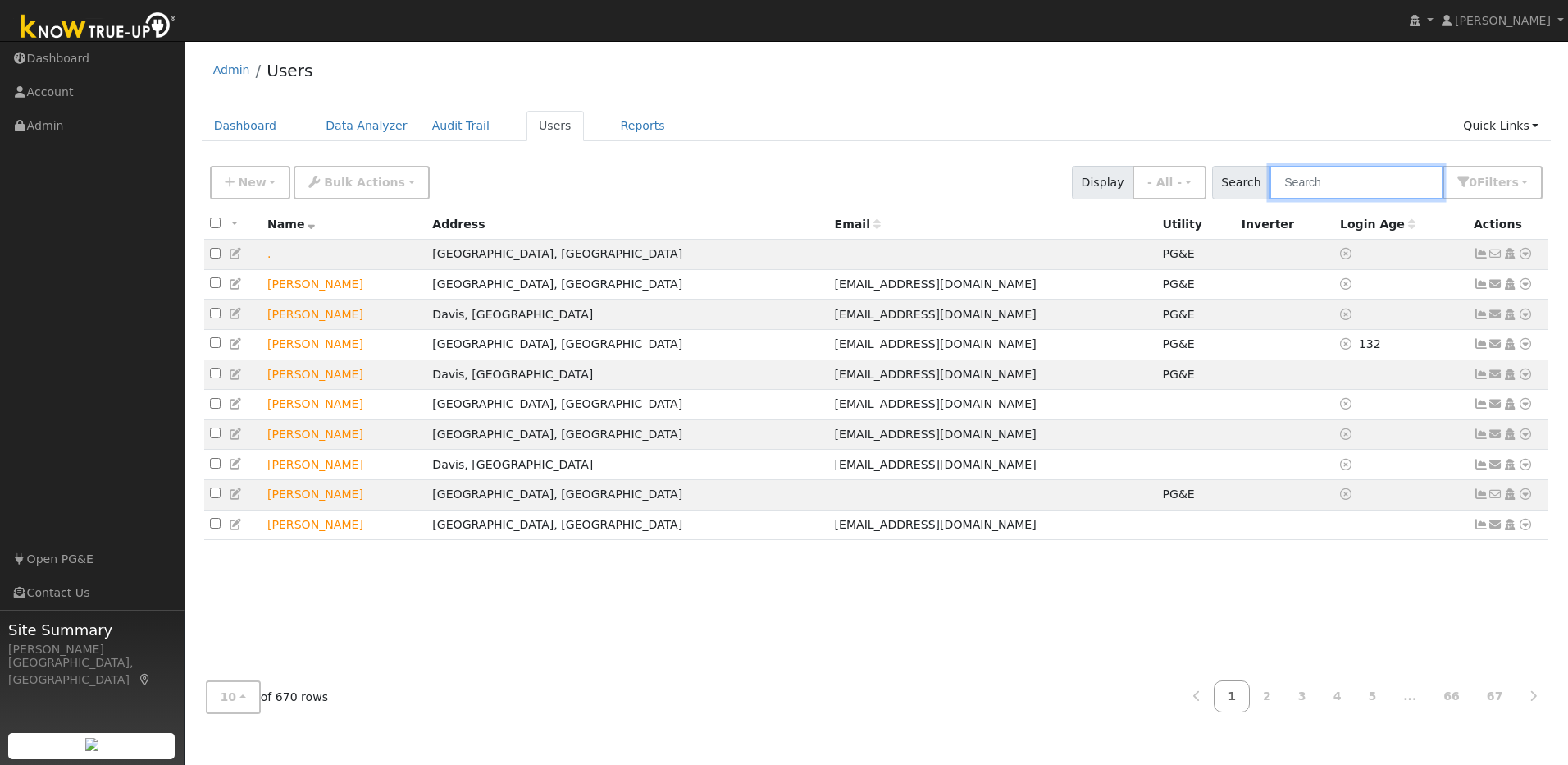
click at [1378, 193] on input "text" at bounding box center [1356, 182] width 174 height 33
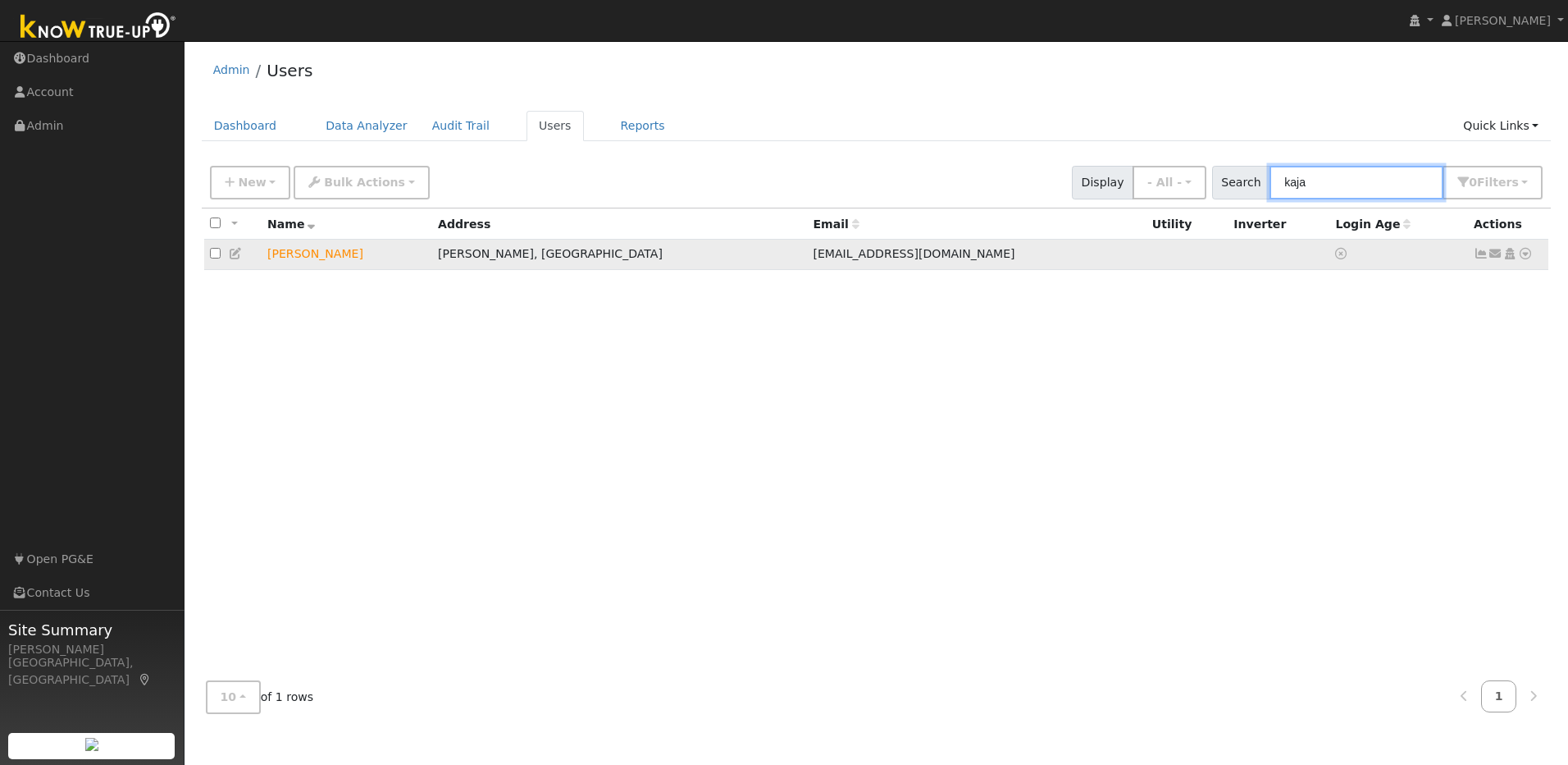
type input "kaja"
click at [1524, 259] on icon at bounding box center [1526, 253] width 14 height 12
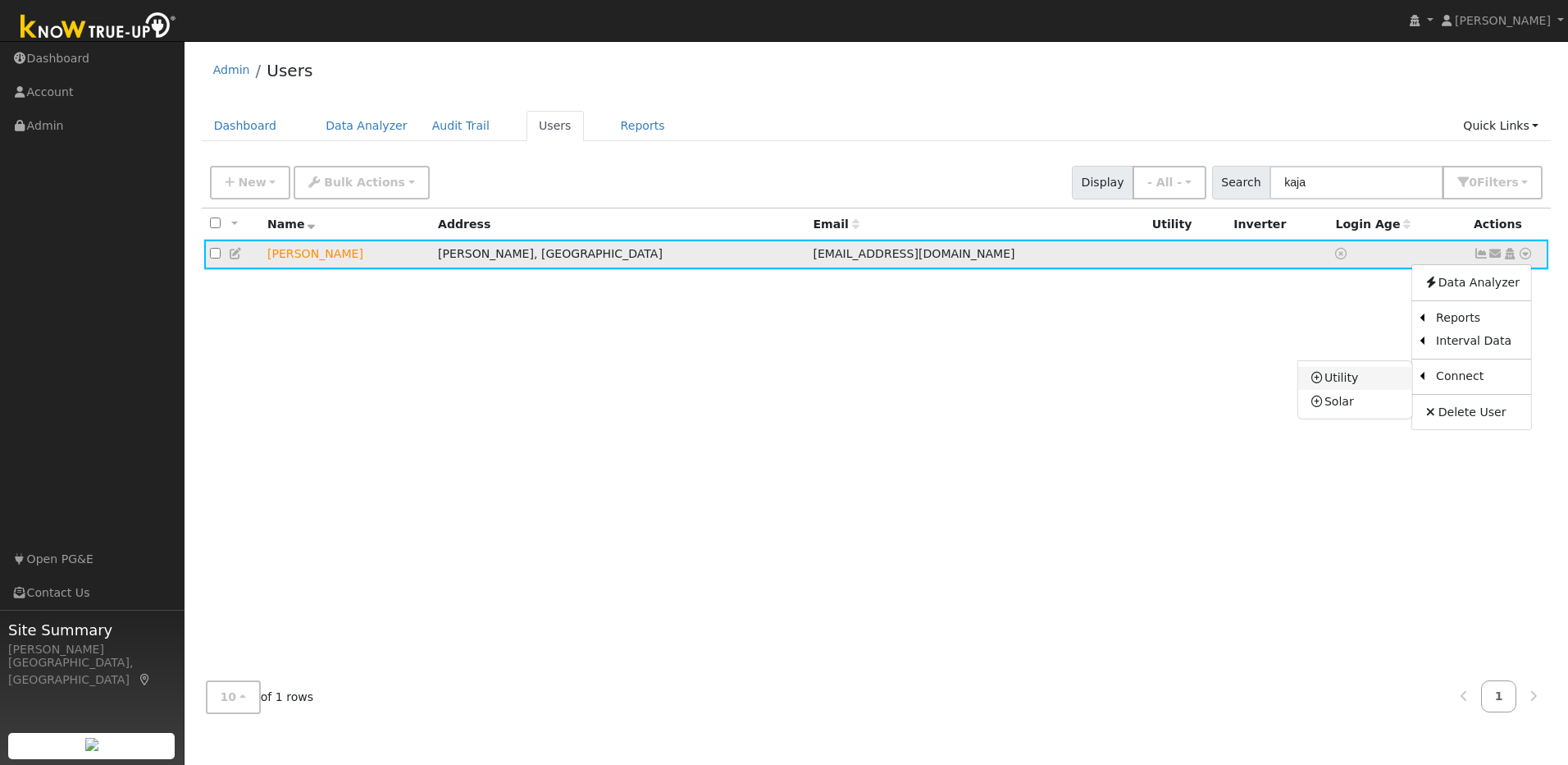
click at [1358, 380] on link "Utility" at bounding box center [1355, 378] width 114 height 23
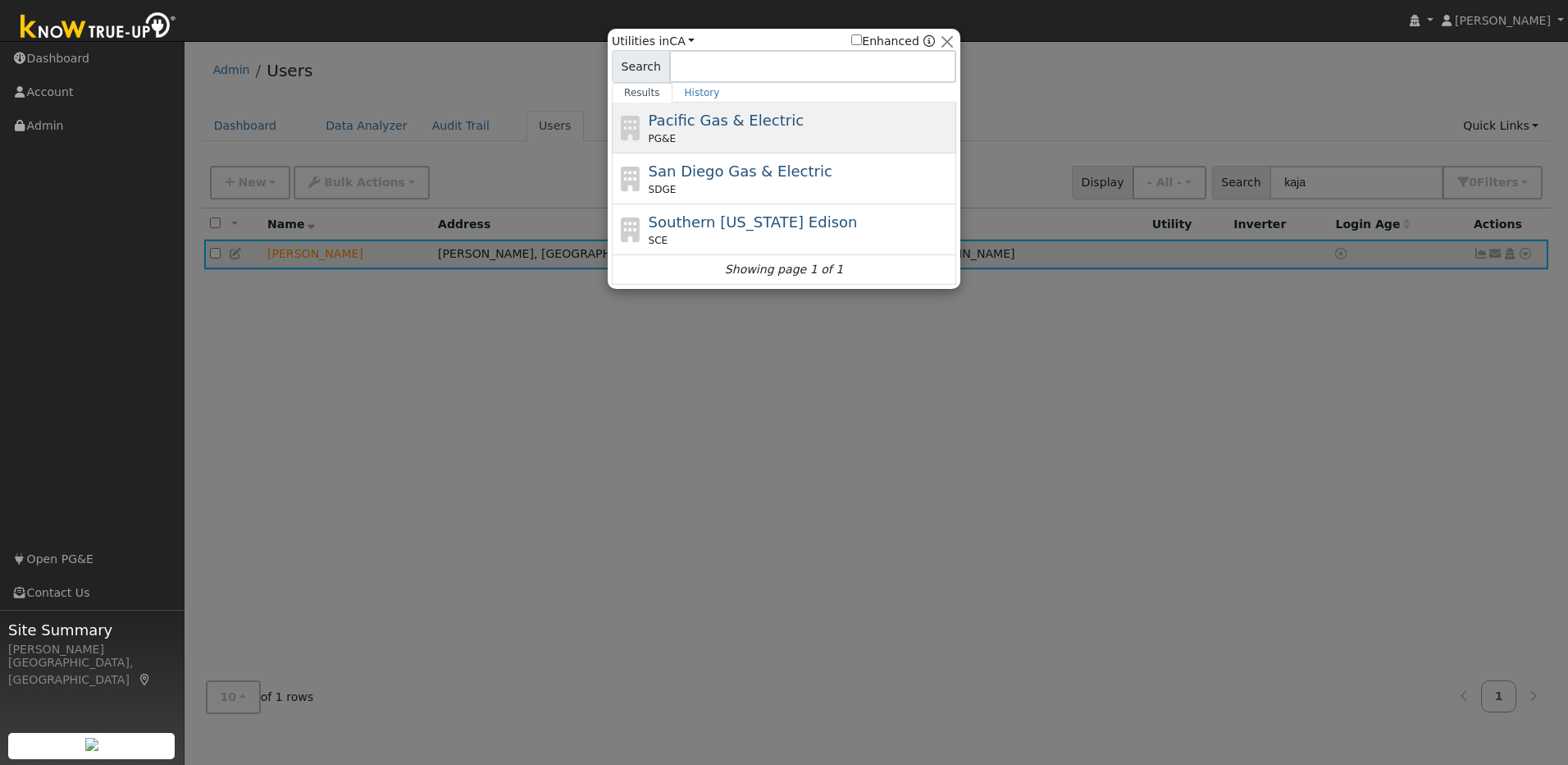
click at [795, 136] on div "PG&E" at bounding box center [801, 139] width 304 height 14
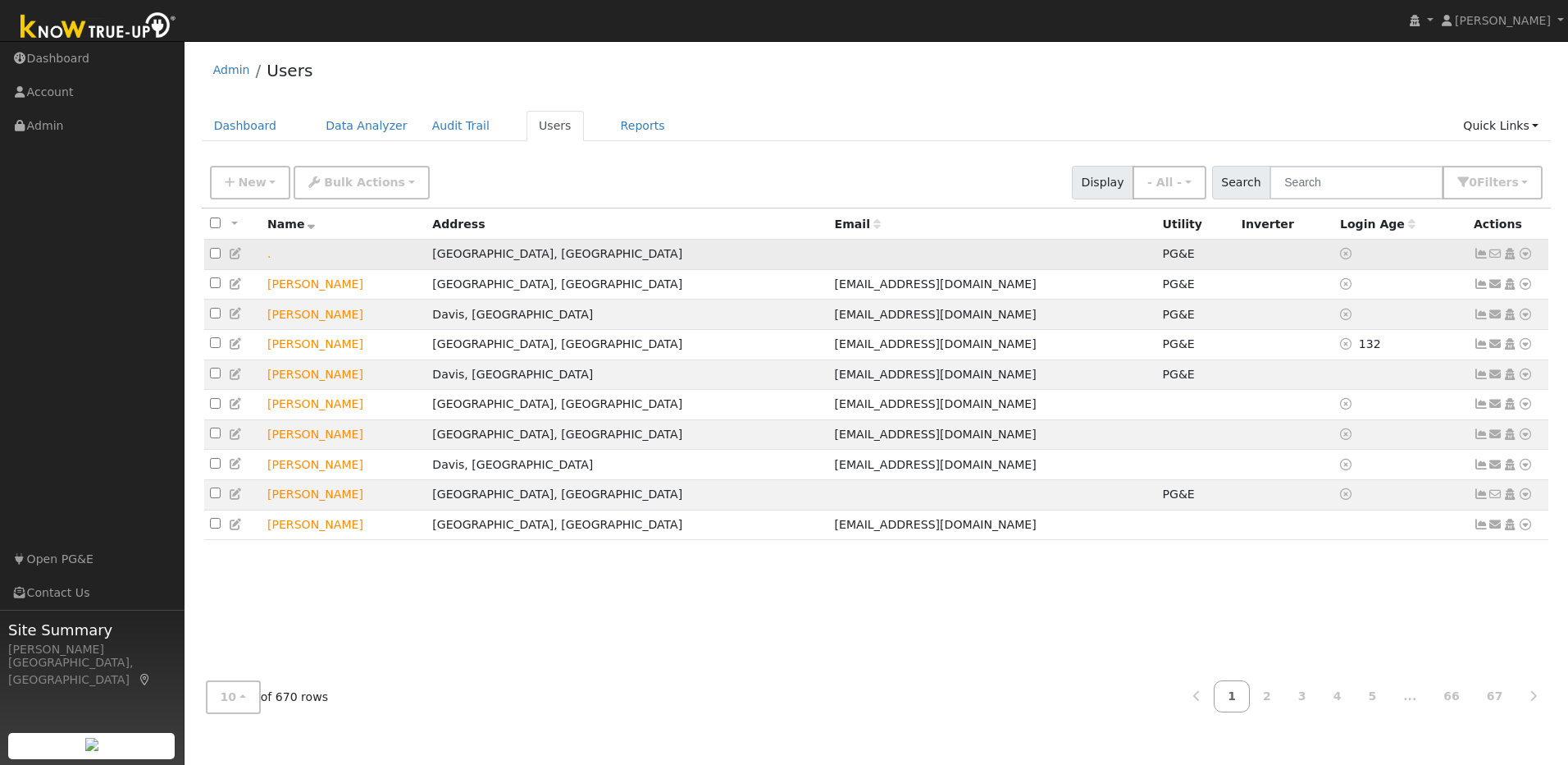
click at [1525, 259] on icon at bounding box center [1526, 253] width 14 height 12
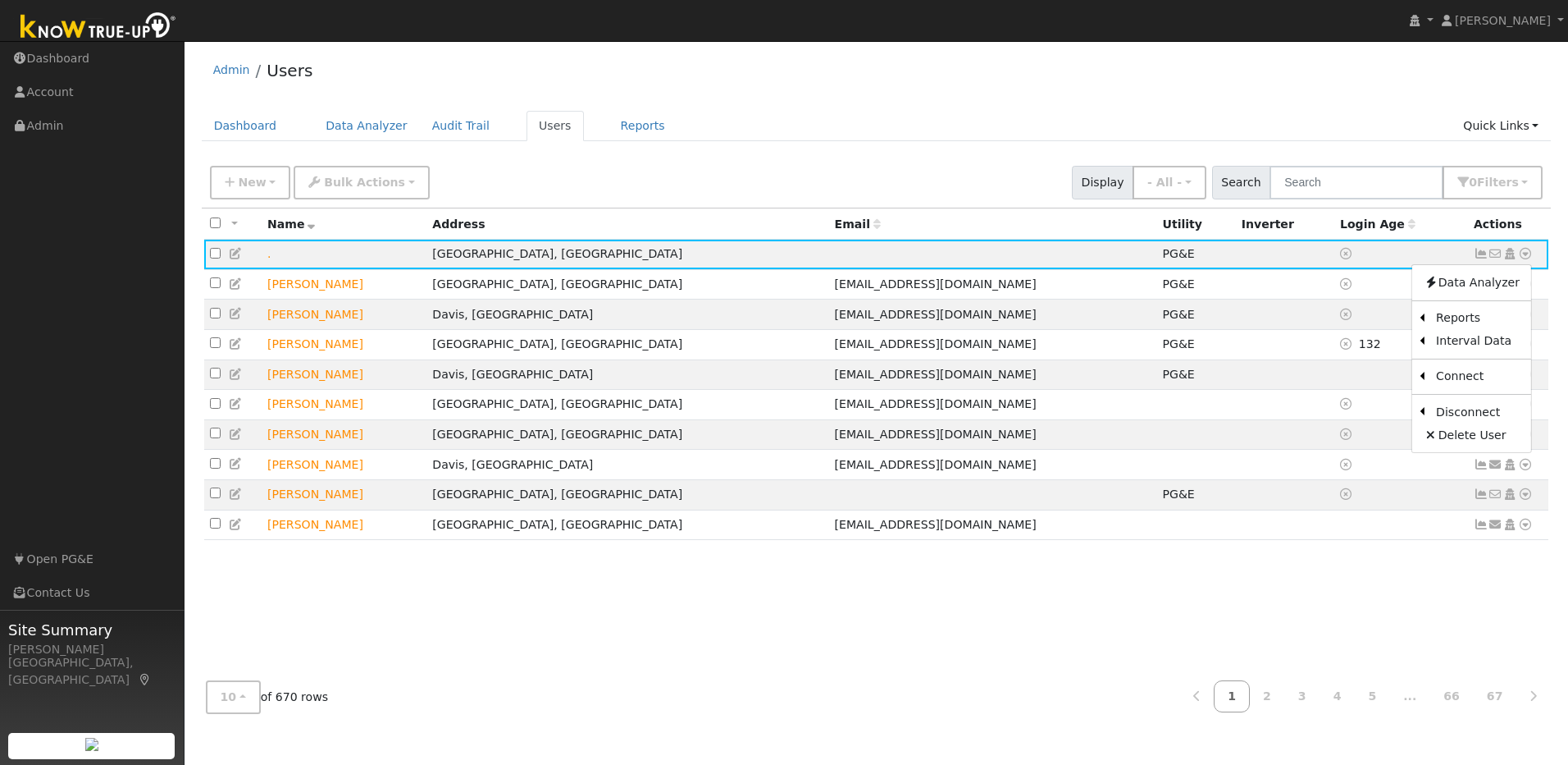
click at [1277, 92] on div "Admin Users" at bounding box center [876, 74] width 1350 height 50
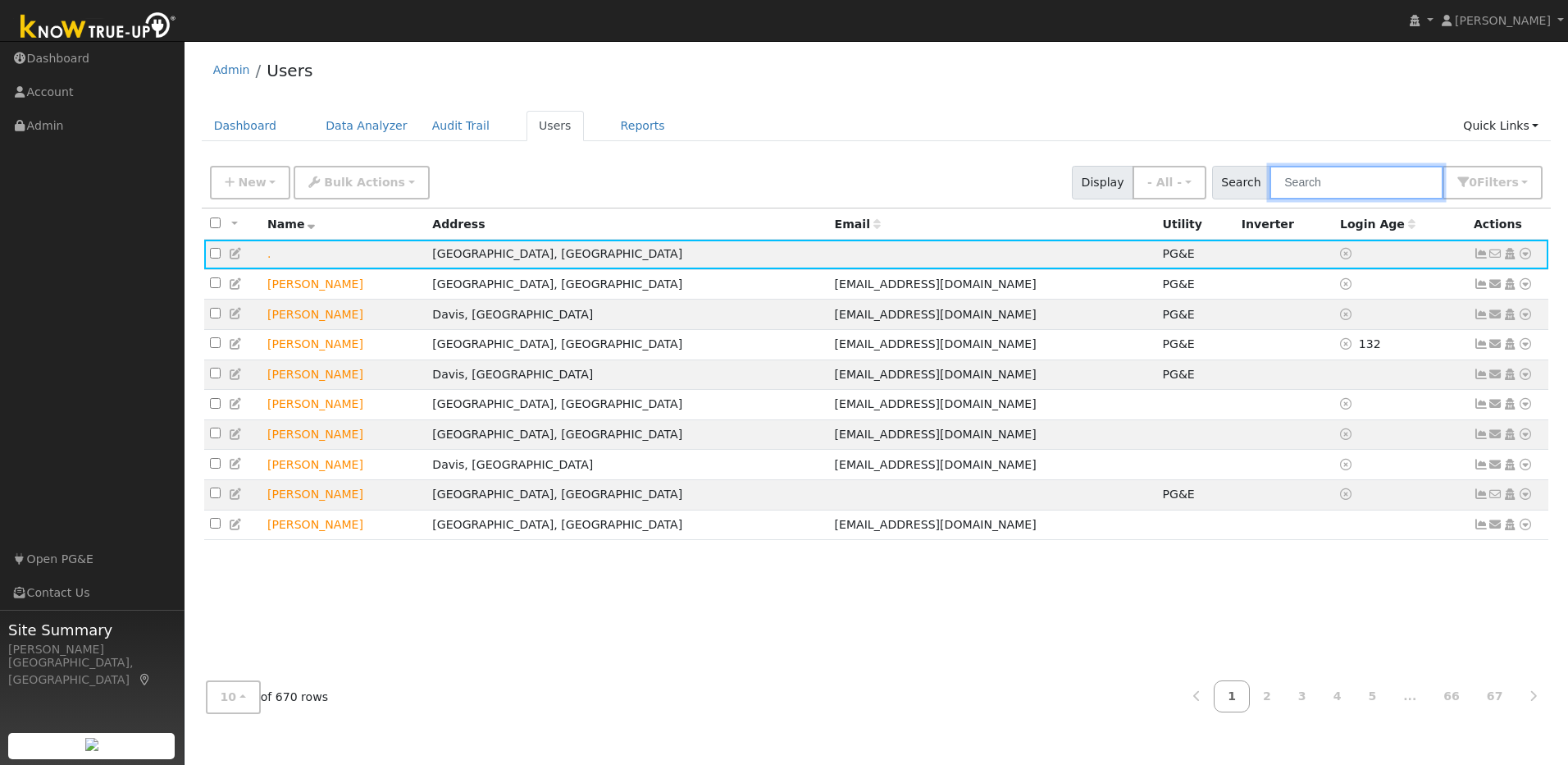
click at [1353, 186] on input "text" at bounding box center [1356, 182] width 174 height 33
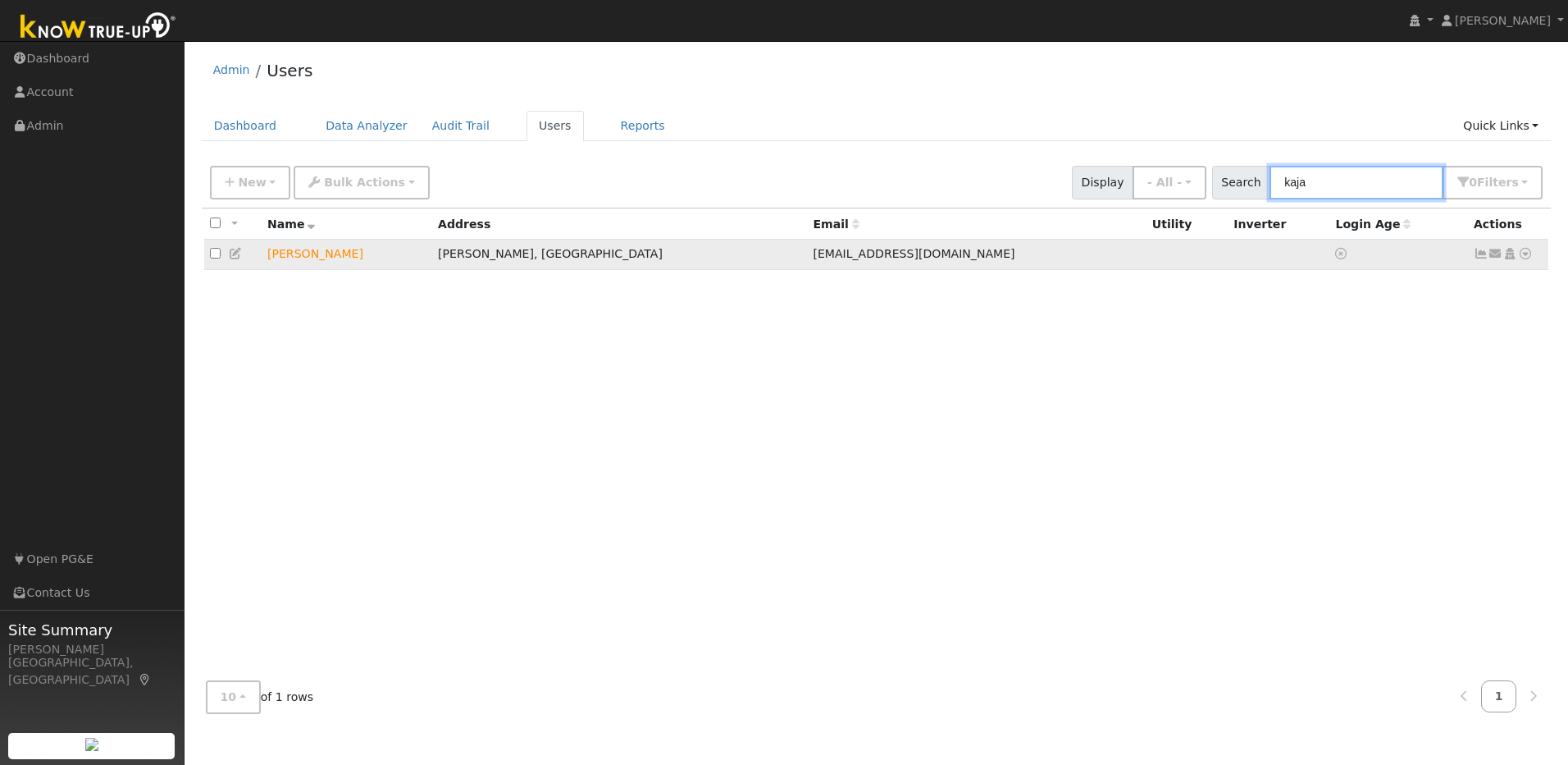
type input "kaja"
click at [1530, 253] on icon at bounding box center [1526, 253] width 14 height 12
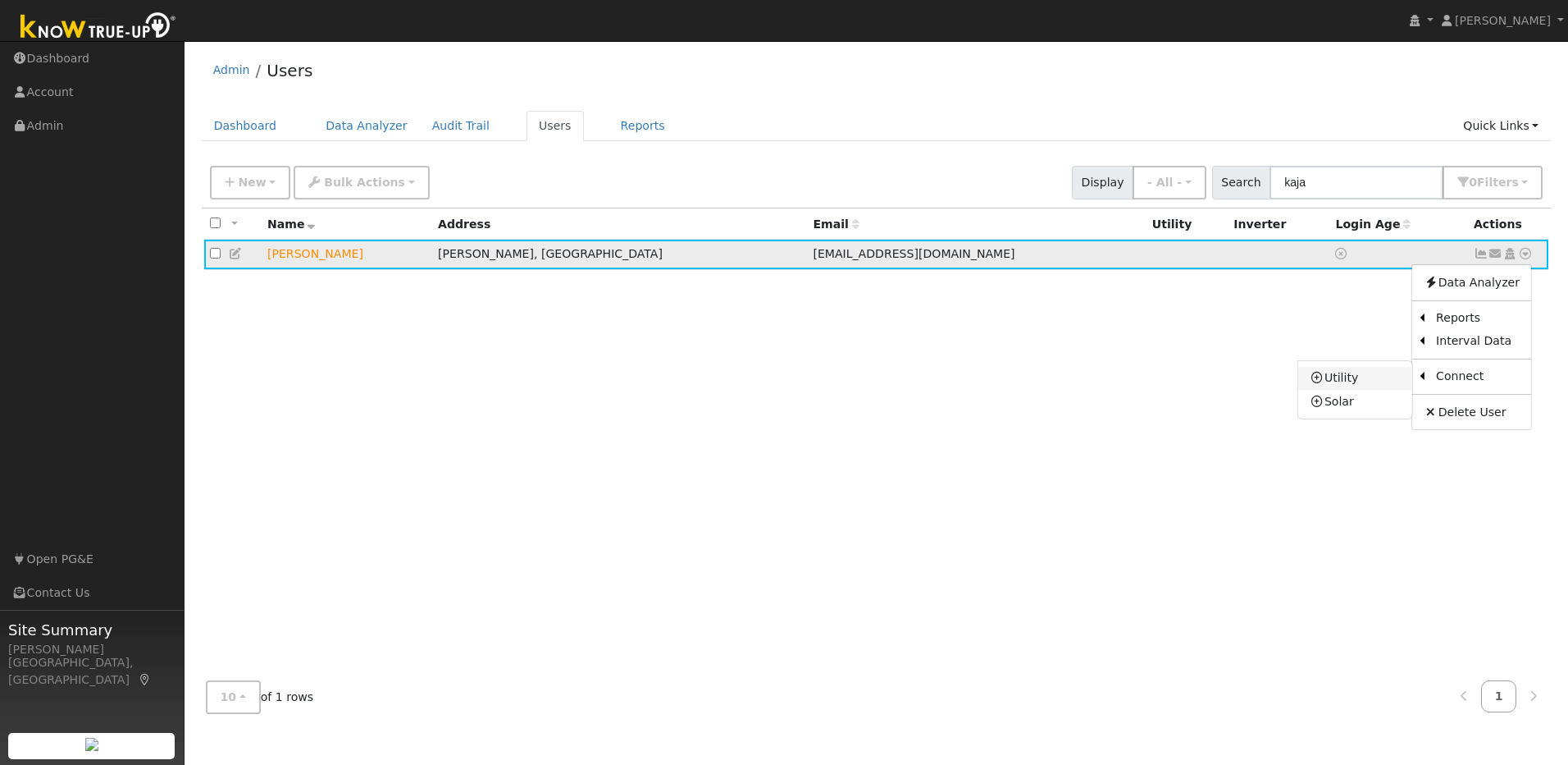
click at [1364, 386] on link "Utility" at bounding box center [1355, 378] width 114 height 23
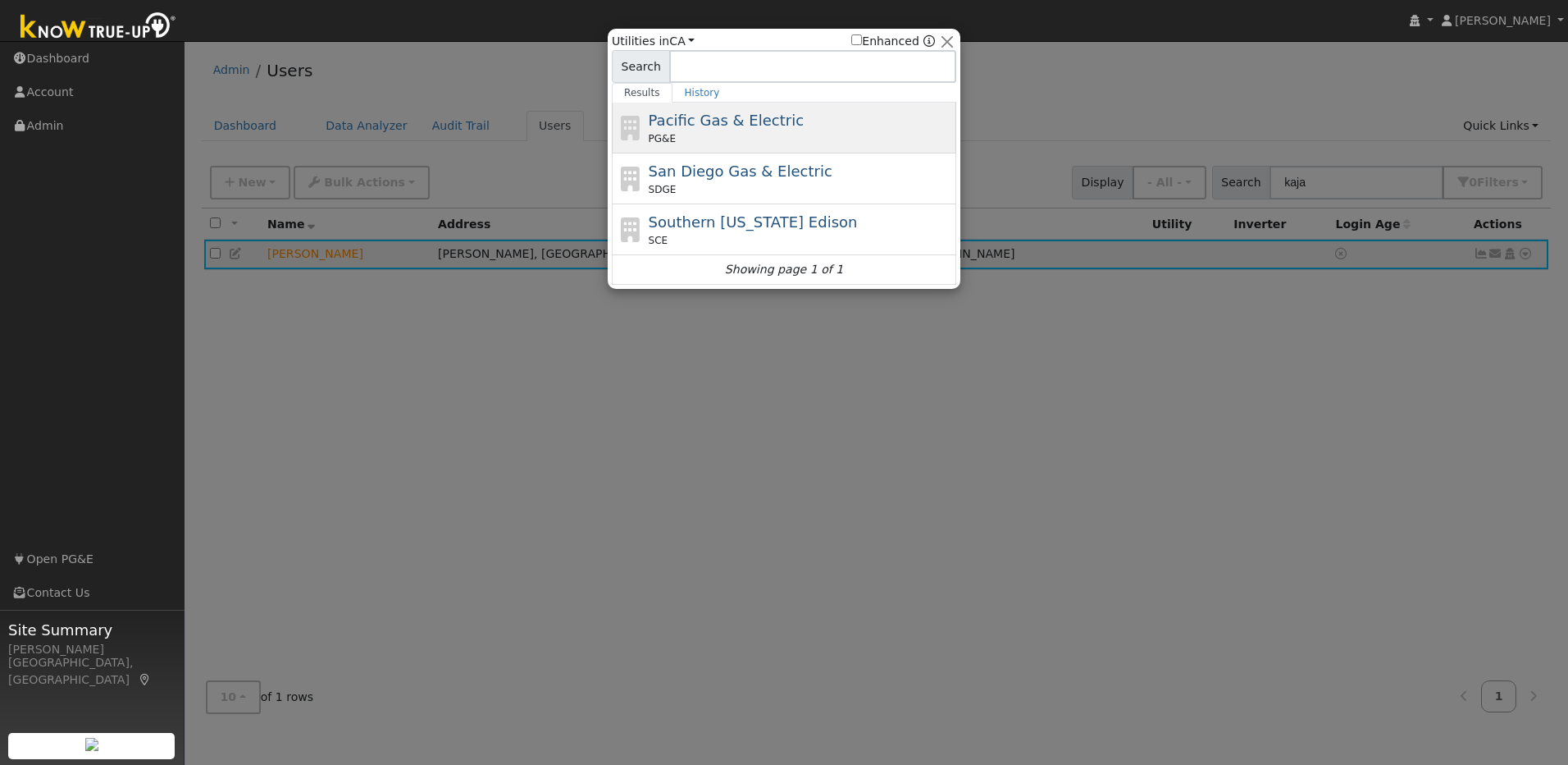
click at [781, 123] on div "Pacific Gas & Electric PG&E" at bounding box center [801, 127] width 304 height 37
